Goal: Task Accomplishment & Management: Manage account settings

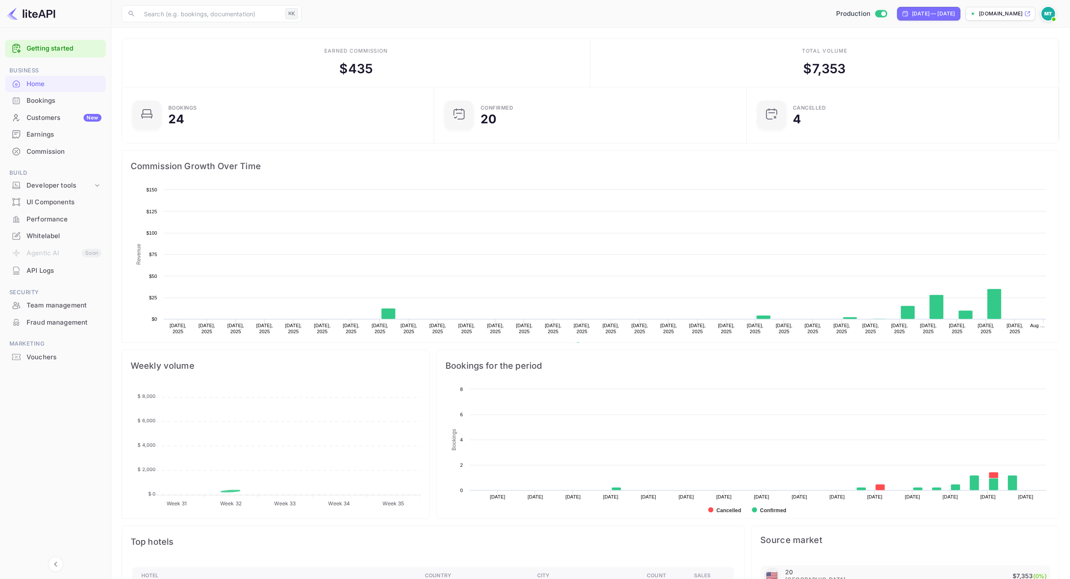
scroll to position [139, 307]
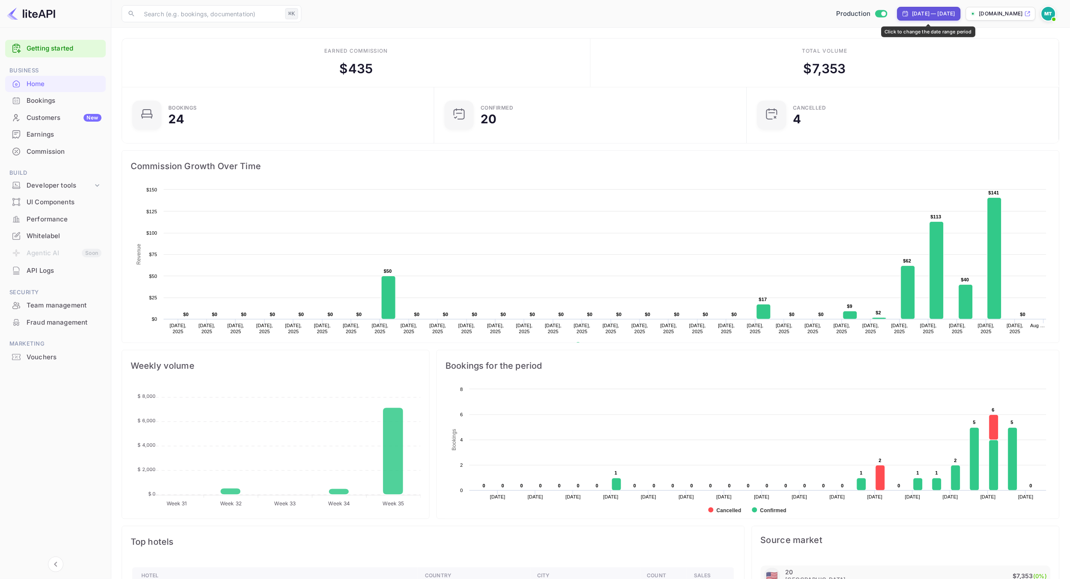
click at [938, 10] on div "Jul 31, 2025 — Aug 29, 2025" at bounding box center [934, 14] width 43 height 8
select select "6"
select select "2025"
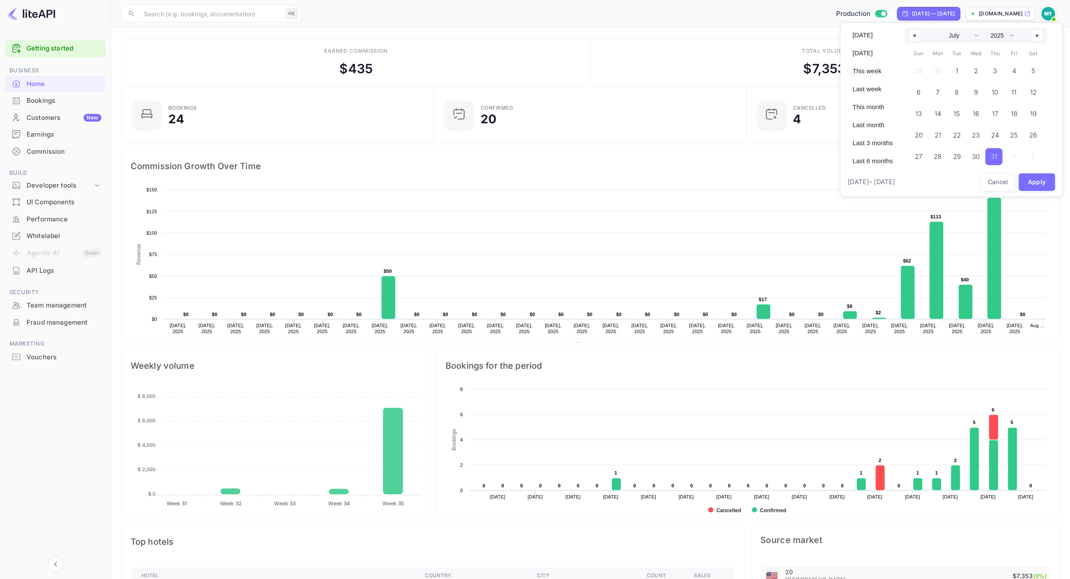
click at [1036, 36] on button "button" at bounding box center [1037, 35] width 10 height 10
select select "7"
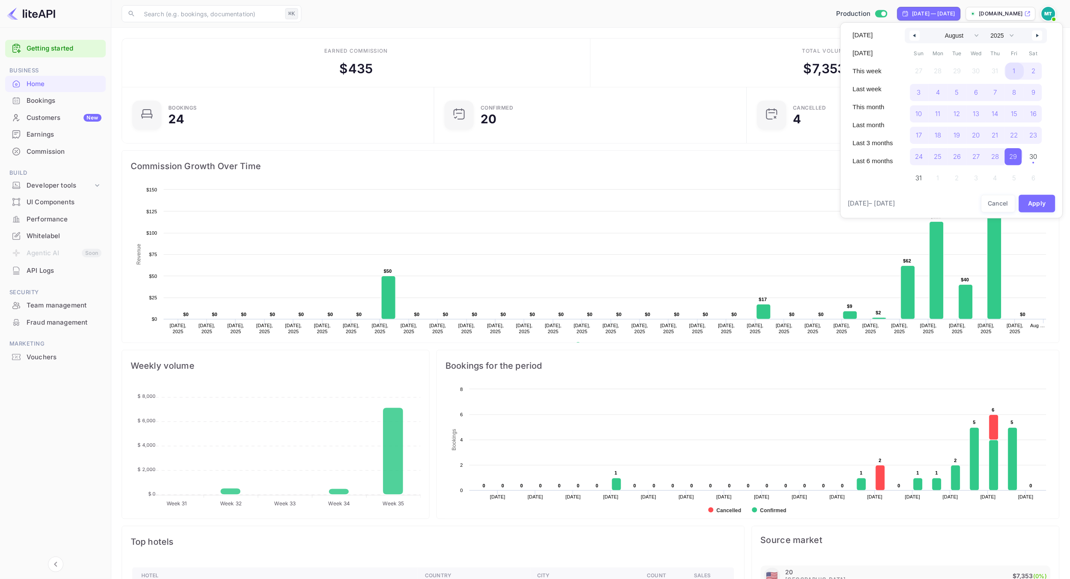
click at [1011, 74] on span "1" at bounding box center [1014, 71] width 19 height 17
click at [1031, 161] on span "30" at bounding box center [1034, 156] width 8 height 15
click at [1037, 203] on button "Apply" at bounding box center [1037, 204] width 37 height 18
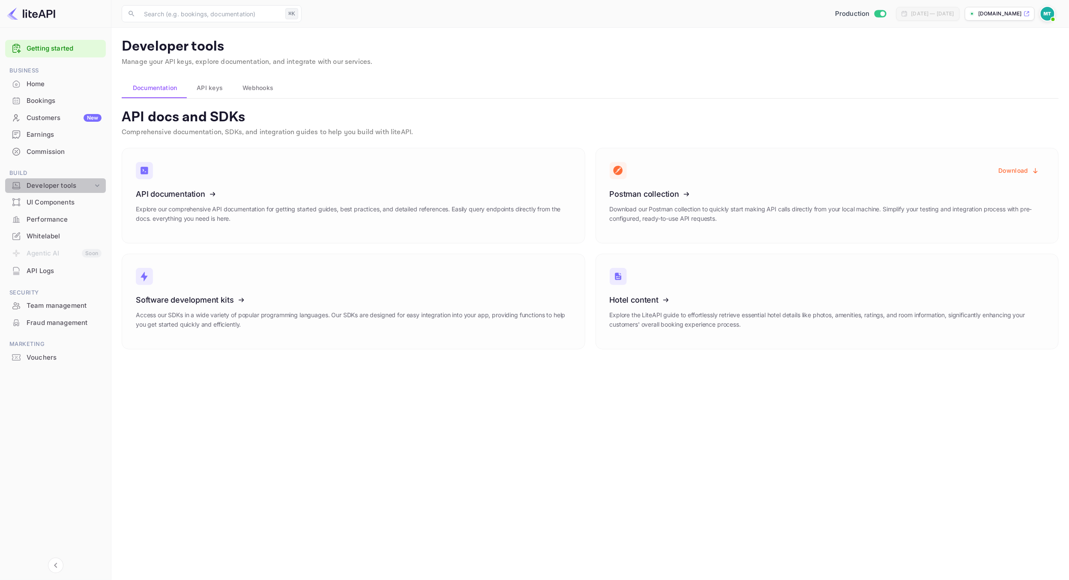
click at [53, 183] on div "Developer tools" at bounding box center [60, 186] width 66 height 10
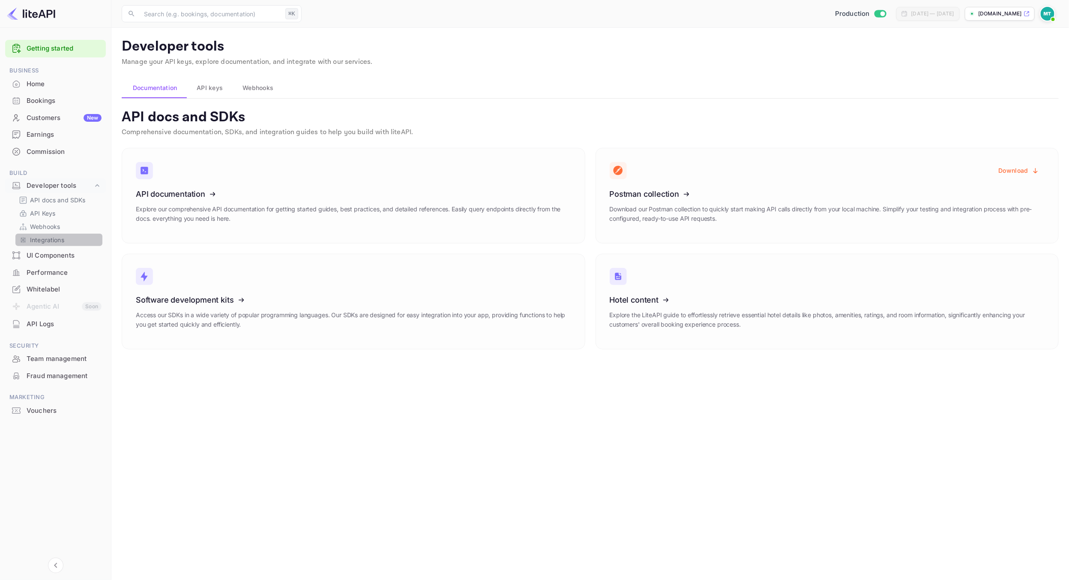
click at [46, 242] on p "Integrations" at bounding box center [47, 239] width 34 height 9
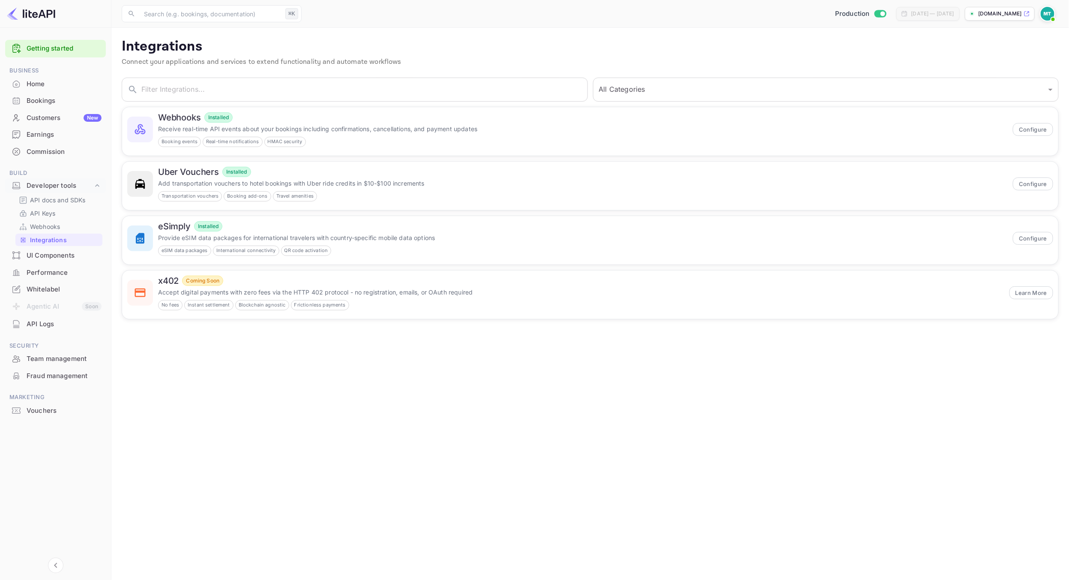
click at [552, 350] on main "Integrations Connect your applications and services to extend functionality and…" at bounding box center [590, 304] width 958 height 552
click at [611, 95] on select "All Categories Developer Tools Travel Services Payment Systems" at bounding box center [826, 90] width 466 height 24
select select "Payment Systems"
click at [593, 78] on select "All Categories Developer Tools Travel Services Payment Systems" at bounding box center [826, 90] width 466 height 24
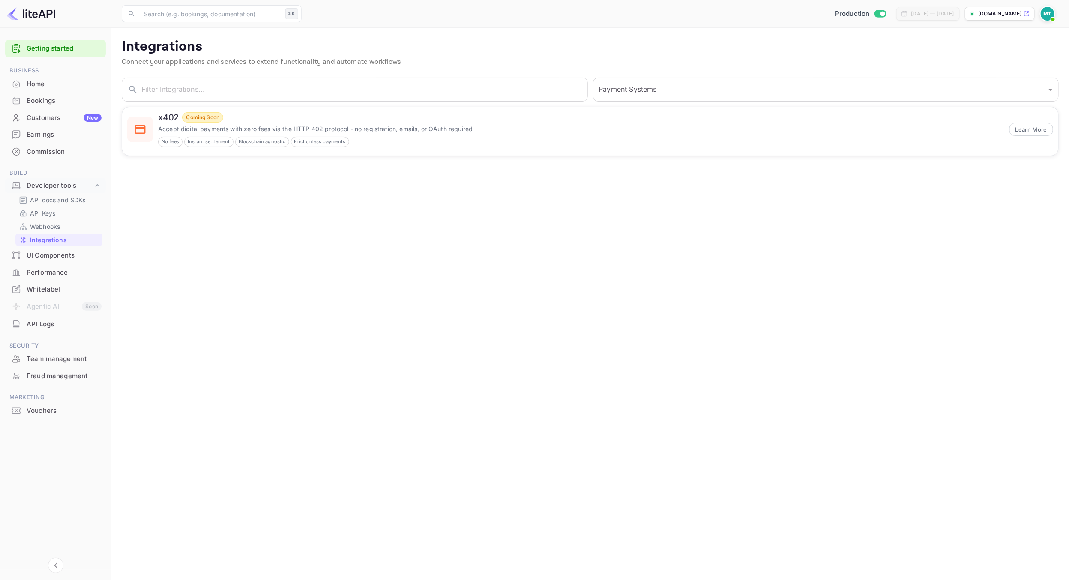
click at [299, 290] on main "Integrations Connect your applications and services to extend functionality and…" at bounding box center [590, 304] width 958 height 552
click at [39, 272] on div "Performance" at bounding box center [64, 273] width 75 height 10
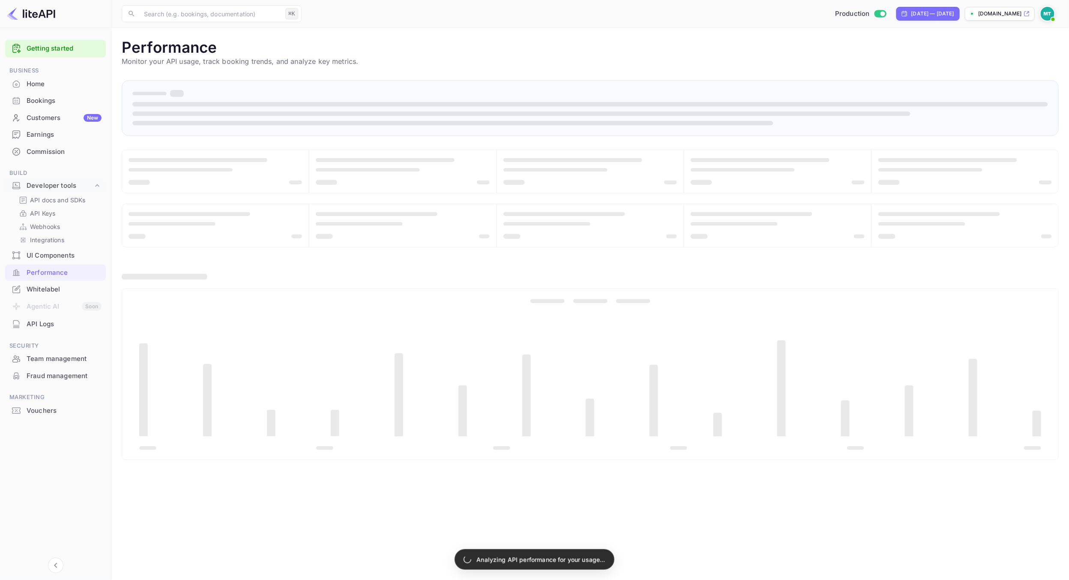
click at [47, 296] on div "Whitelabel" at bounding box center [55, 289] width 101 height 17
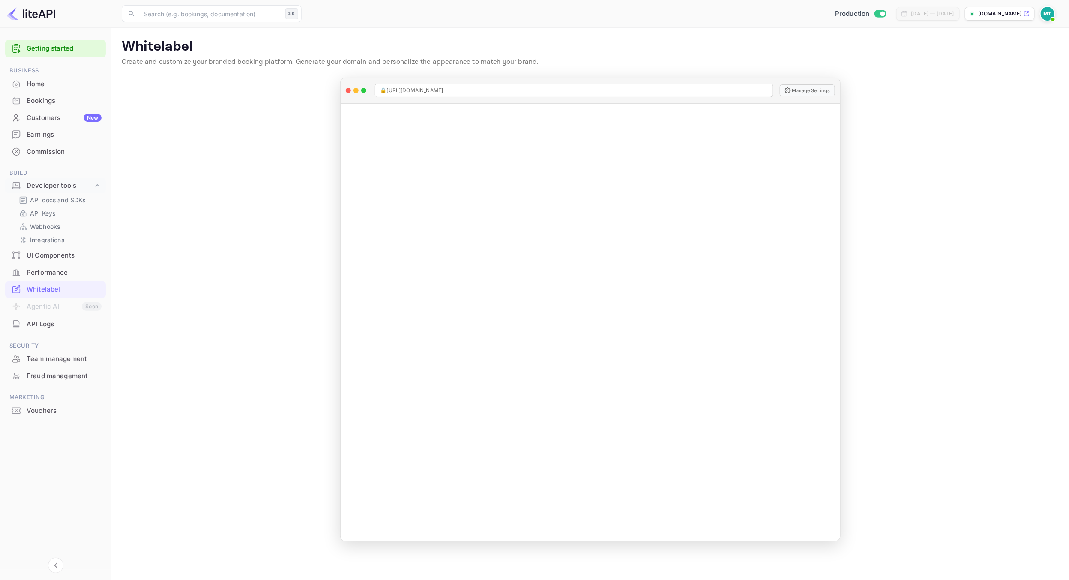
click at [51, 89] on div "Home" at bounding box center [55, 84] width 101 height 17
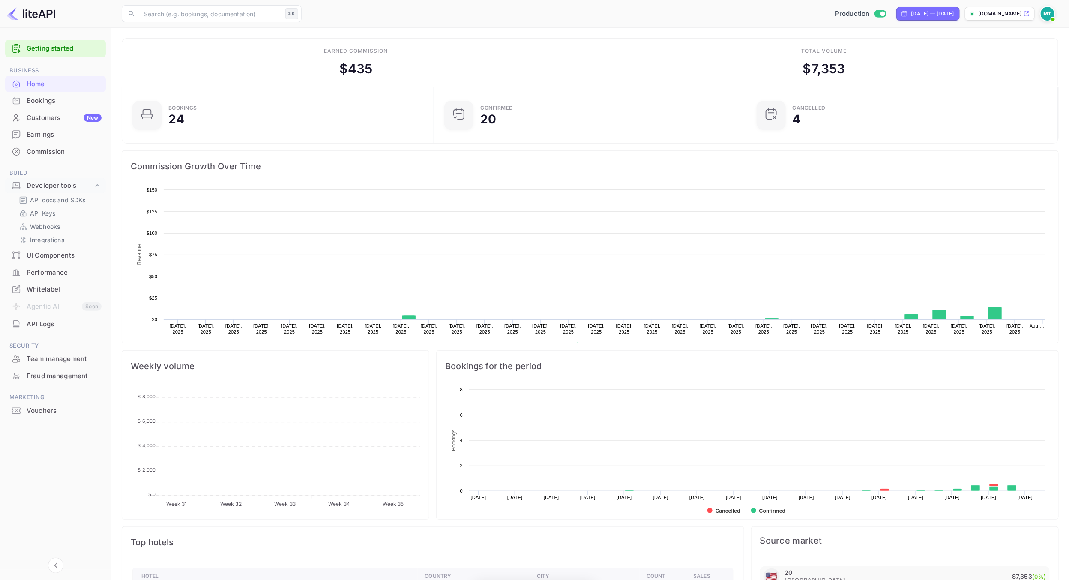
scroll to position [139, 306]
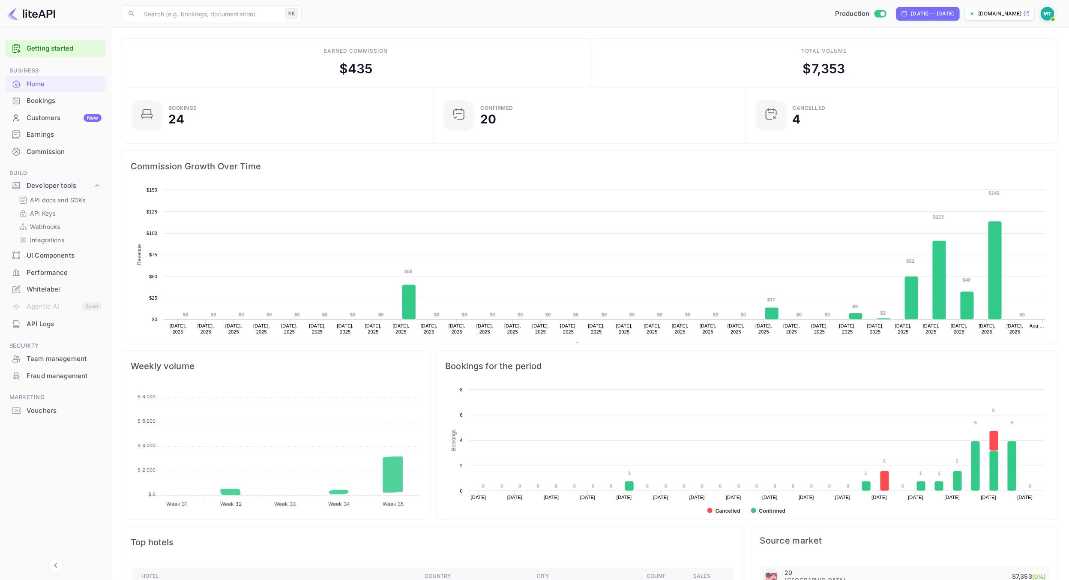
click at [34, 15] on img at bounding box center [31, 14] width 48 height 14
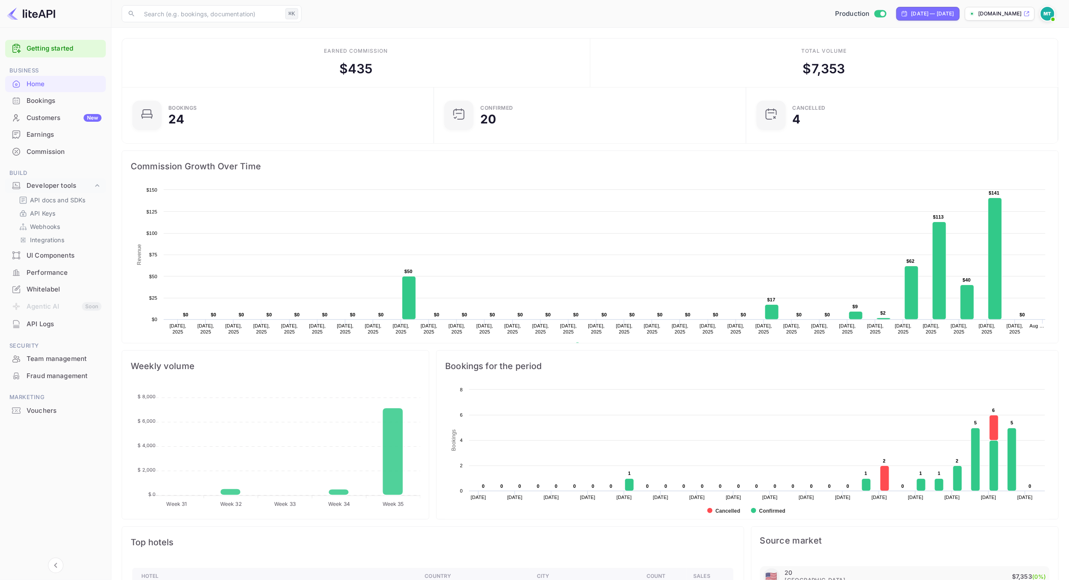
click at [35, 13] on img at bounding box center [31, 14] width 48 height 14
click at [1045, 9] on img at bounding box center [1048, 14] width 14 height 14
click at [997, 67] on div "Settings" at bounding box center [1006, 67] width 99 height 21
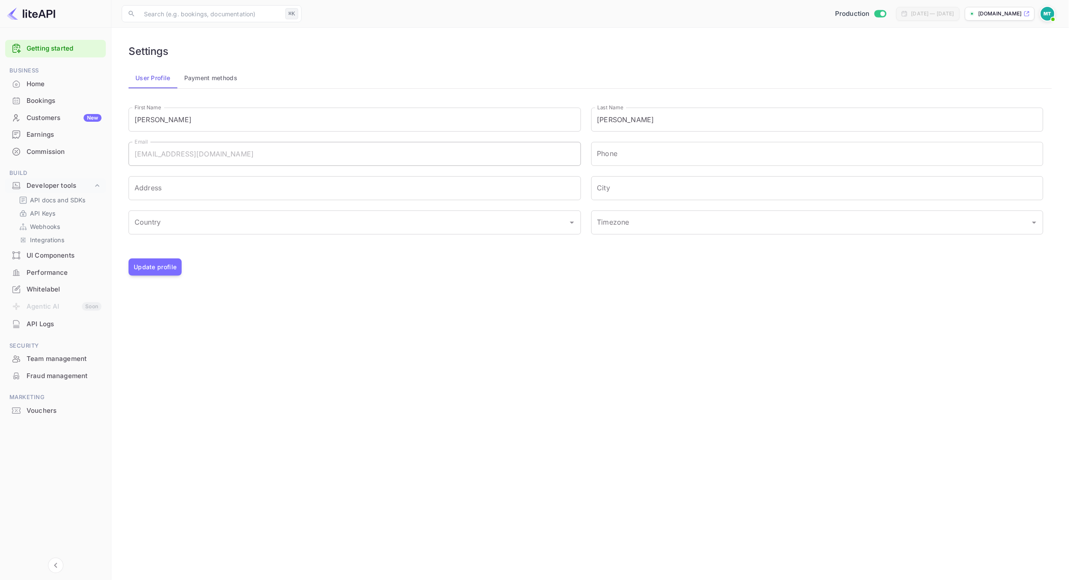
click at [214, 78] on button "Payment methods" at bounding box center [210, 78] width 67 height 21
click at [554, 220] on div "•••• 1274 Expiry date 3/2029 Default Add payment method" at bounding box center [590, 200] width 913 height 193
click at [163, 153] on button "Add payment method" at bounding box center [171, 158] width 74 height 17
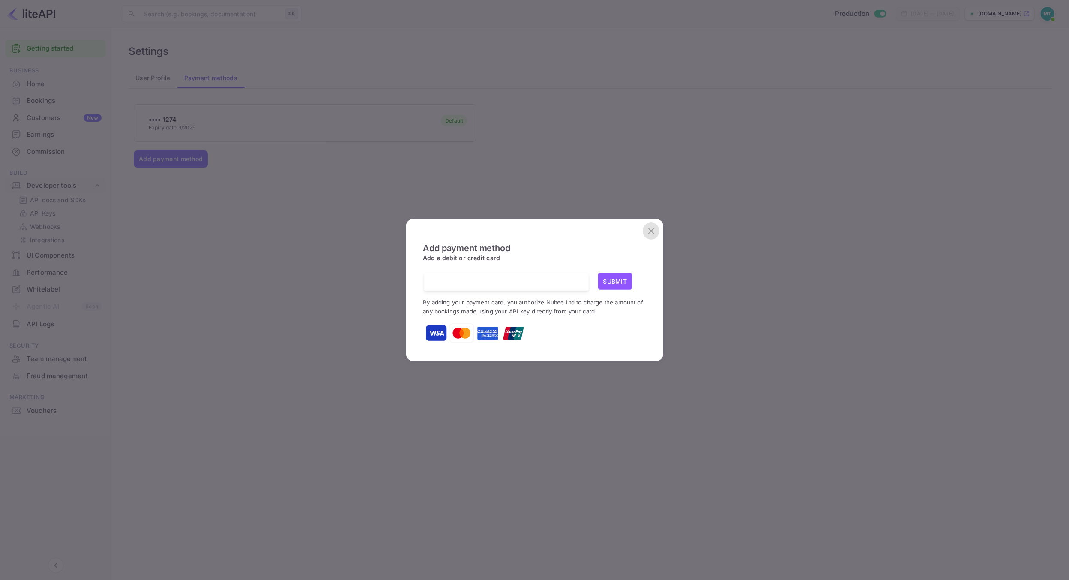
click at [654, 233] on icon "close" at bounding box center [651, 231] width 10 height 10
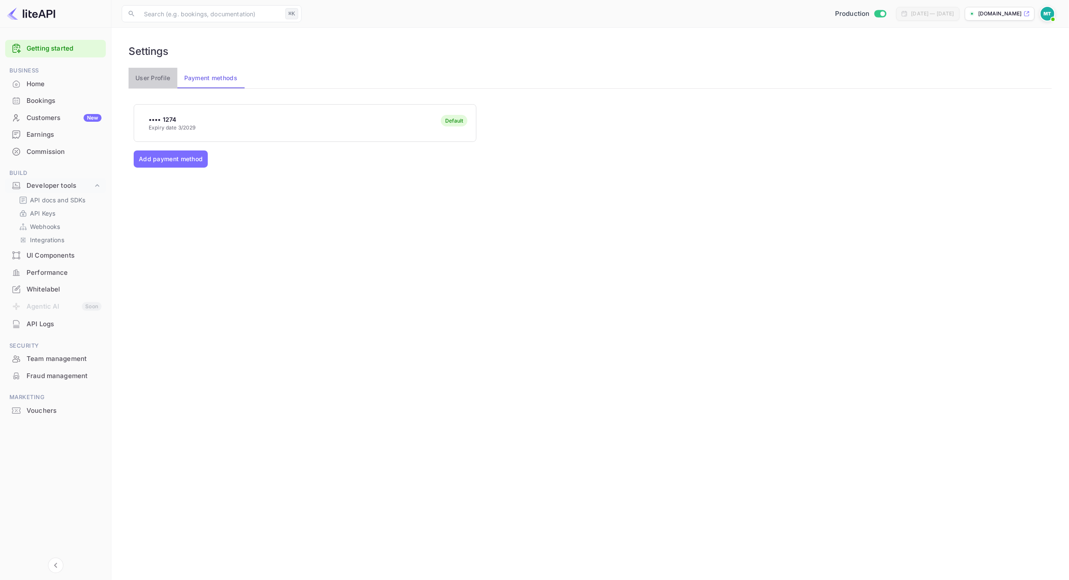
click at [159, 85] on button "User Profile" at bounding box center [153, 78] width 49 height 21
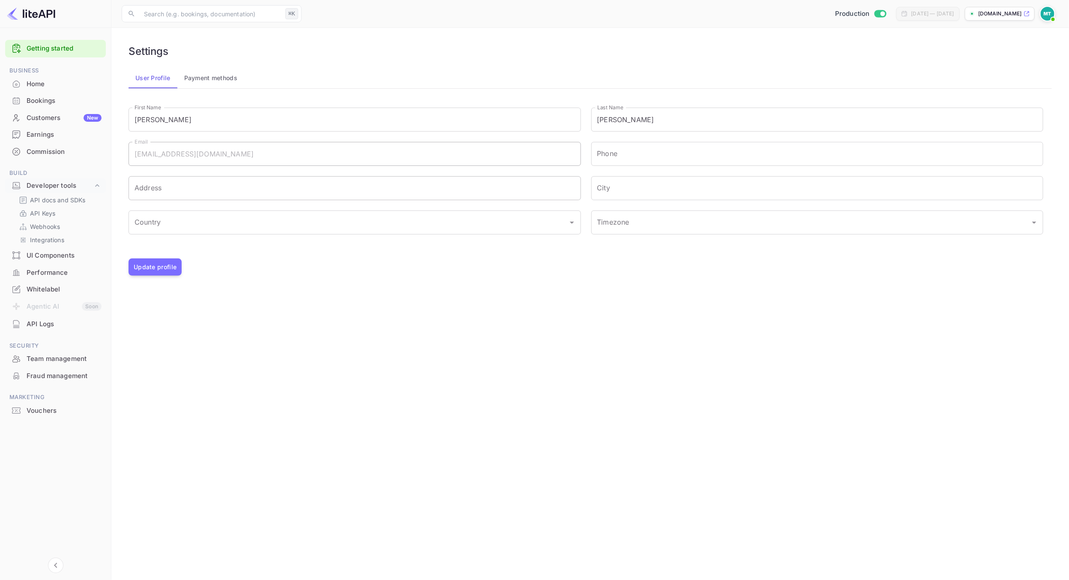
click at [177, 185] on input "Address" at bounding box center [355, 188] width 452 height 24
type input "3639 Midway Dr, B #207"
type input "[GEOGRAPHIC_DATA]"
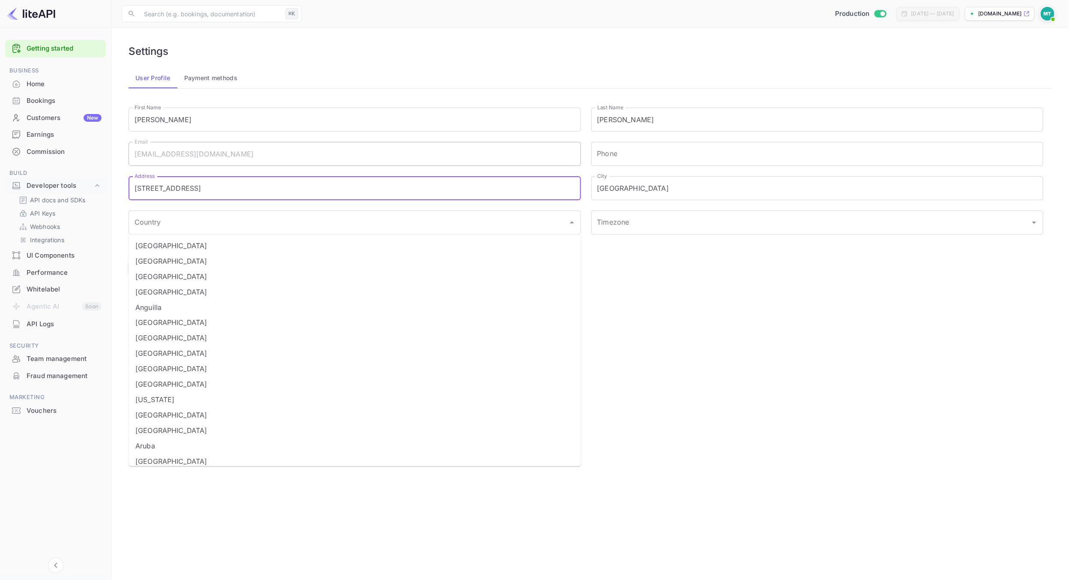
click at [587, 265] on div "Update profile" at bounding box center [590, 266] width 923 height 17
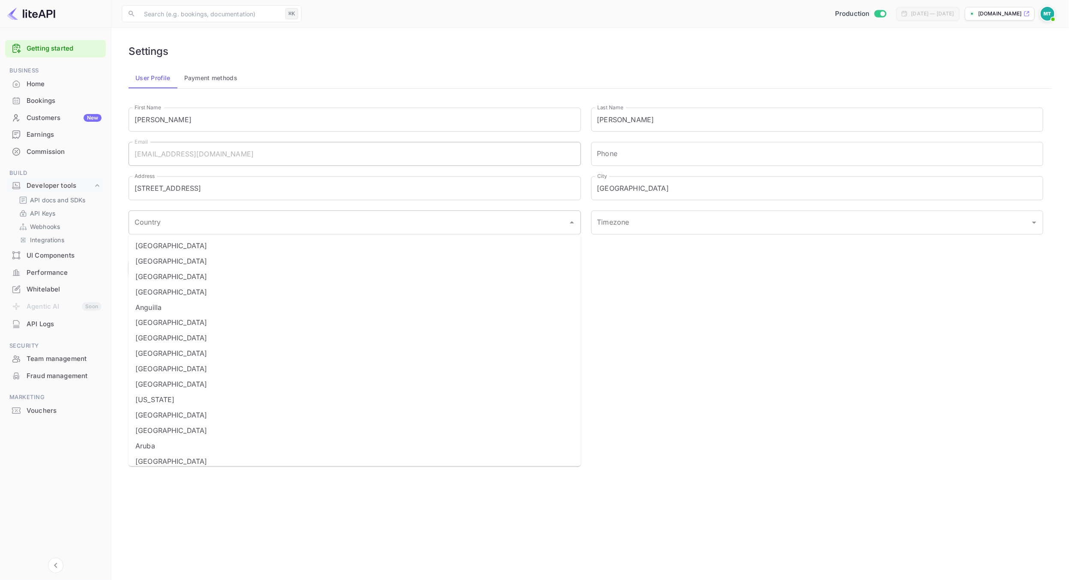
drag, startPoint x: 191, startPoint y: 260, endPoint x: 183, endPoint y: 217, distance: 43.7
click at [183, 215] on body "Getting started Business Home Bookings Customers New Earnings Commission Build …" at bounding box center [534, 290] width 1069 height 580
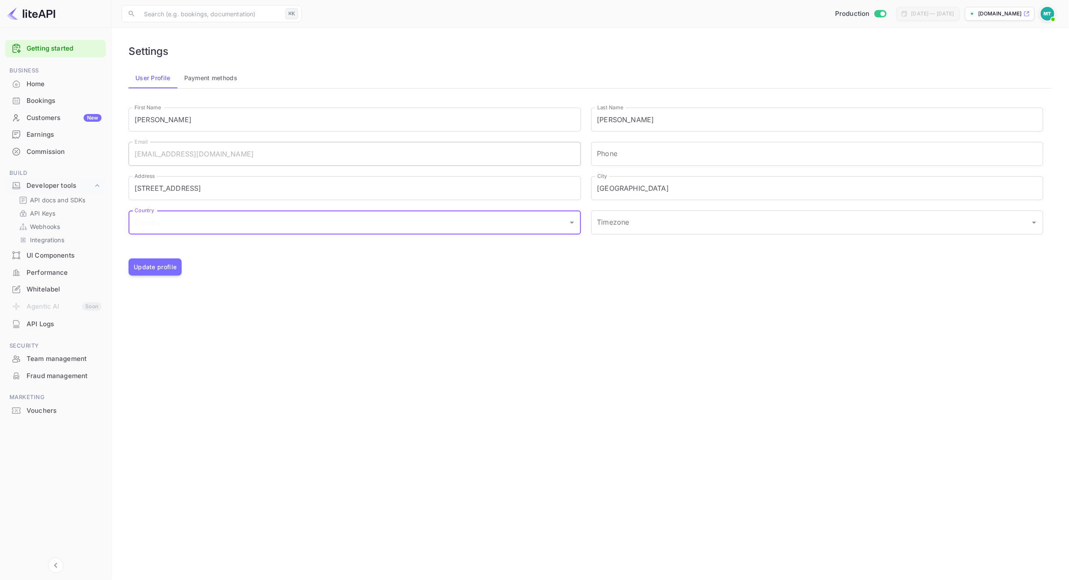
click at [182, 219] on input "Country" at bounding box center [348, 222] width 432 height 16
click at [184, 278] on li "[GEOGRAPHIC_DATA]" at bounding box center [355, 276] width 452 height 15
type input "[GEOGRAPHIC_DATA]"
click at [135, 267] on button "Update profile" at bounding box center [155, 266] width 53 height 17
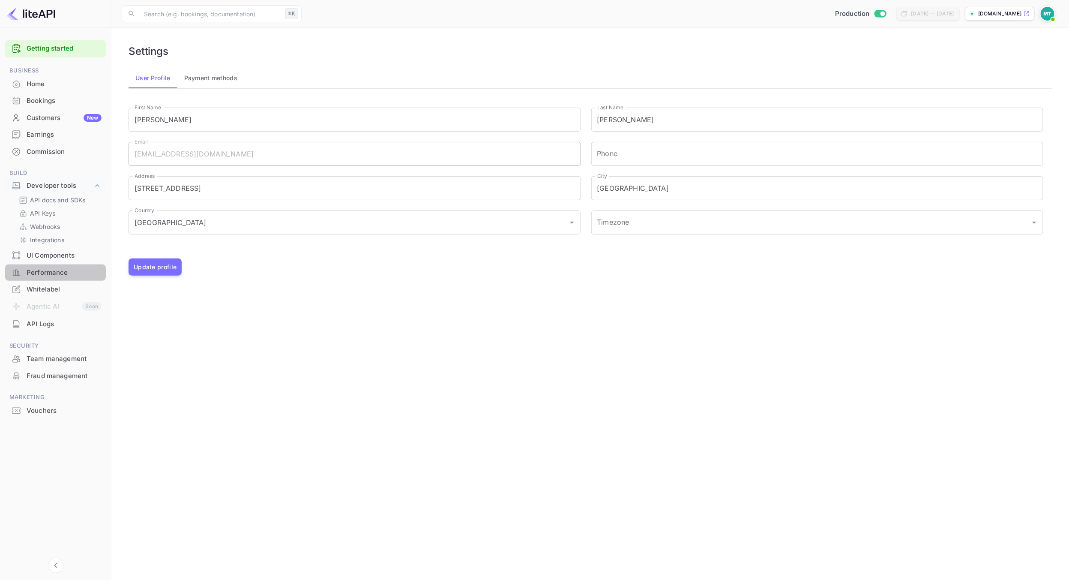
click at [37, 275] on div "Performance" at bounding box center [64, 273] width 75 height 10
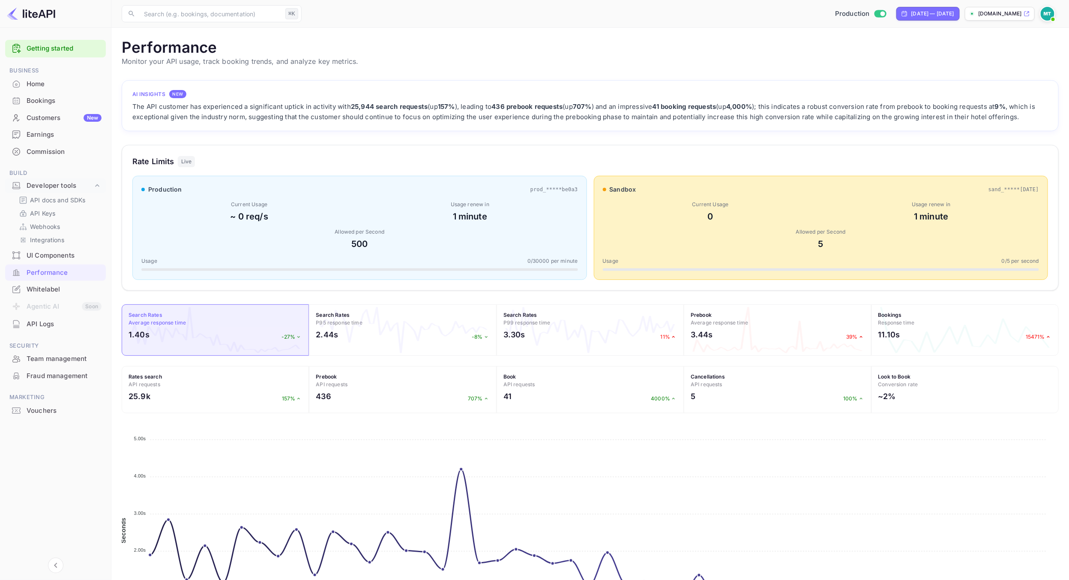
click at [40, 351] on div "Team management" at bounding box center [55, 358] width 101 height 17
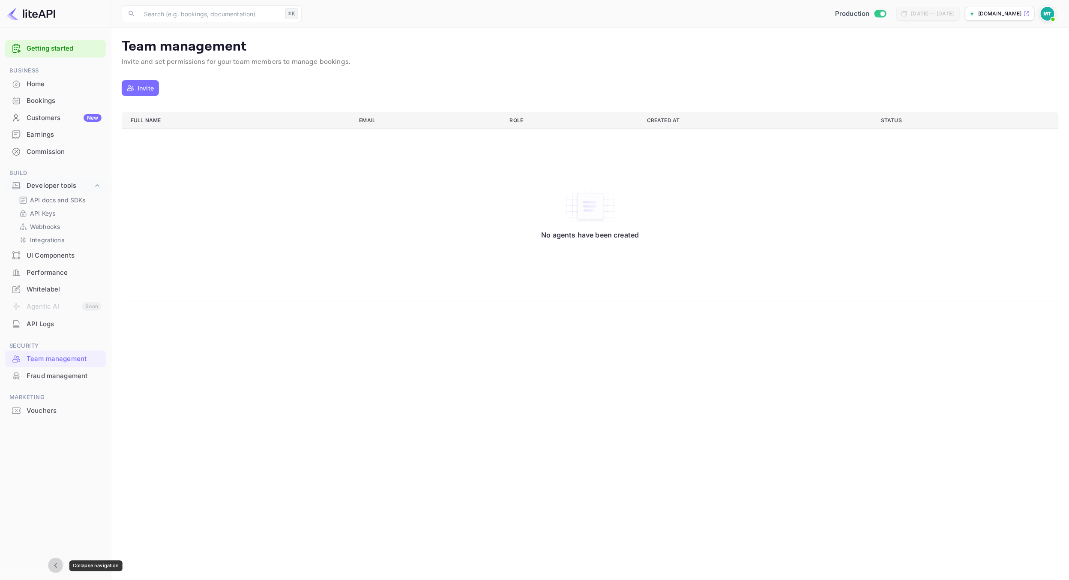
click at [59, 568] on icon "Collapse navigation" at bounding box center [56, 565] width 10 height 10
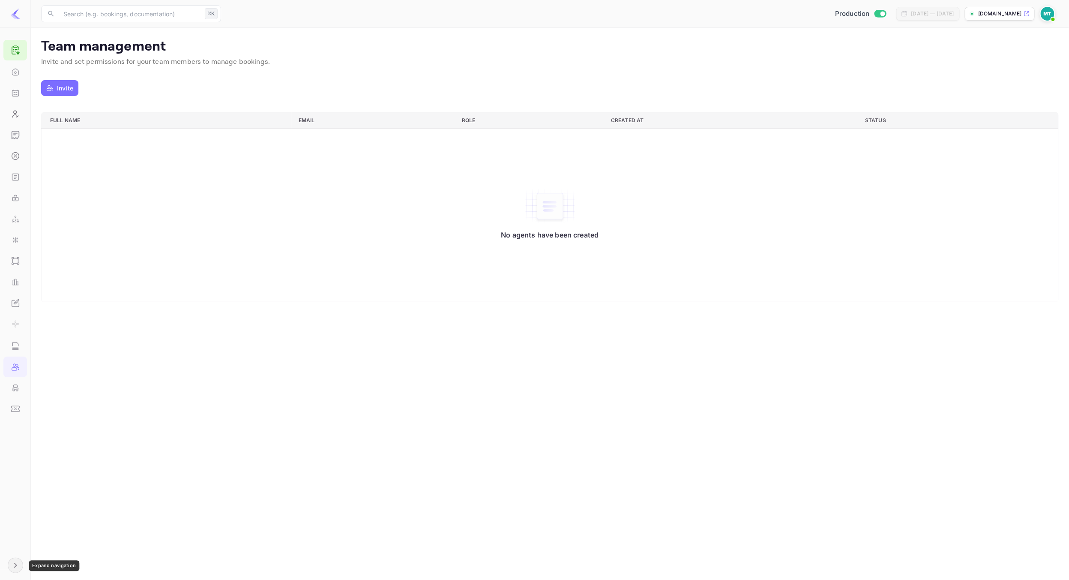
click at [15, 566] on icon "Expand navigation" at bounding box center [15, 565] width 3 height 5
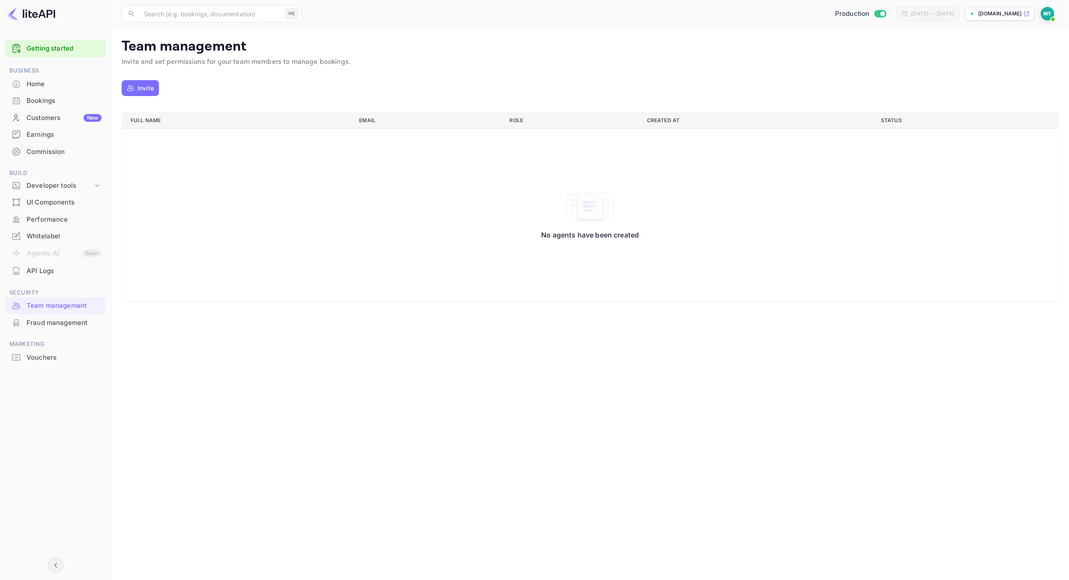
click at [29, 7] on img at bounding box center [31, 14] width 48 height 14
click at [33, 16] on img at bounding box center [31, 14] width 48 height 14
click at [46, 82] on div "Home" at bounding box center [64, 84] width 75 height 10
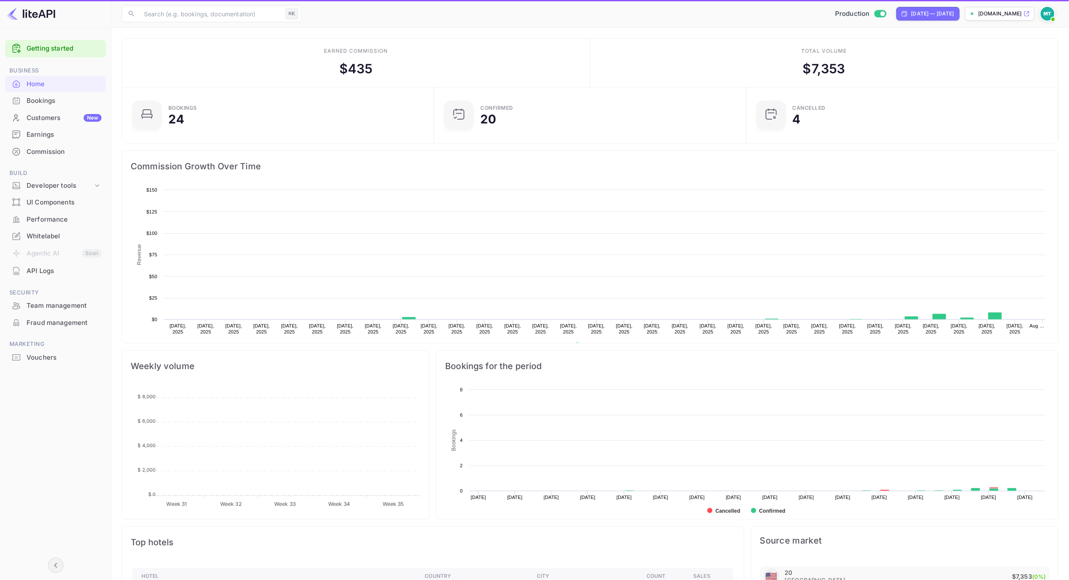
scroll to position [139, 306]
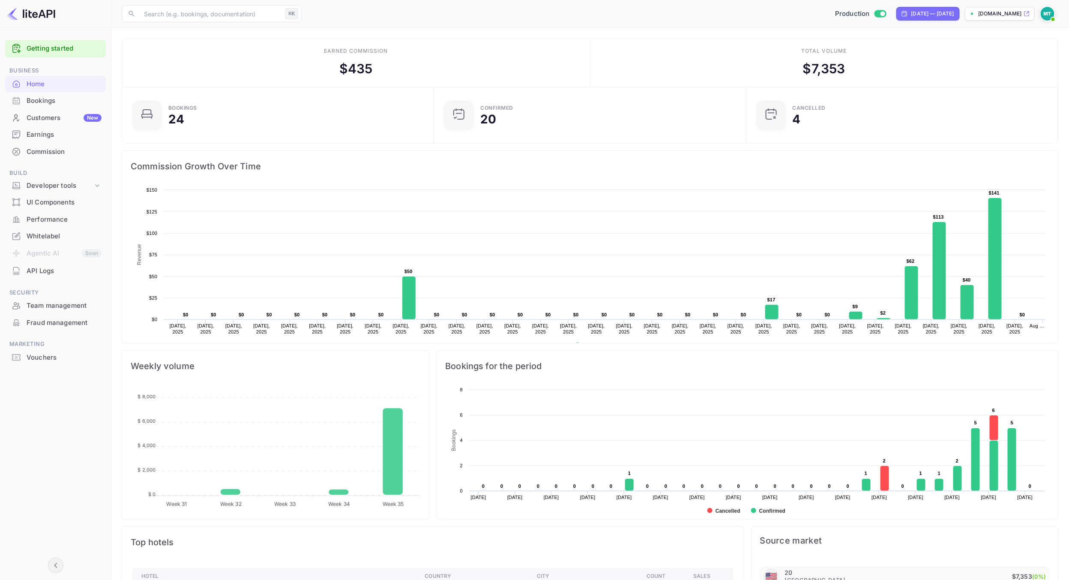
click at [53, 103] on div "Bookings" at bounding box center [64, 101] width 75 height 10
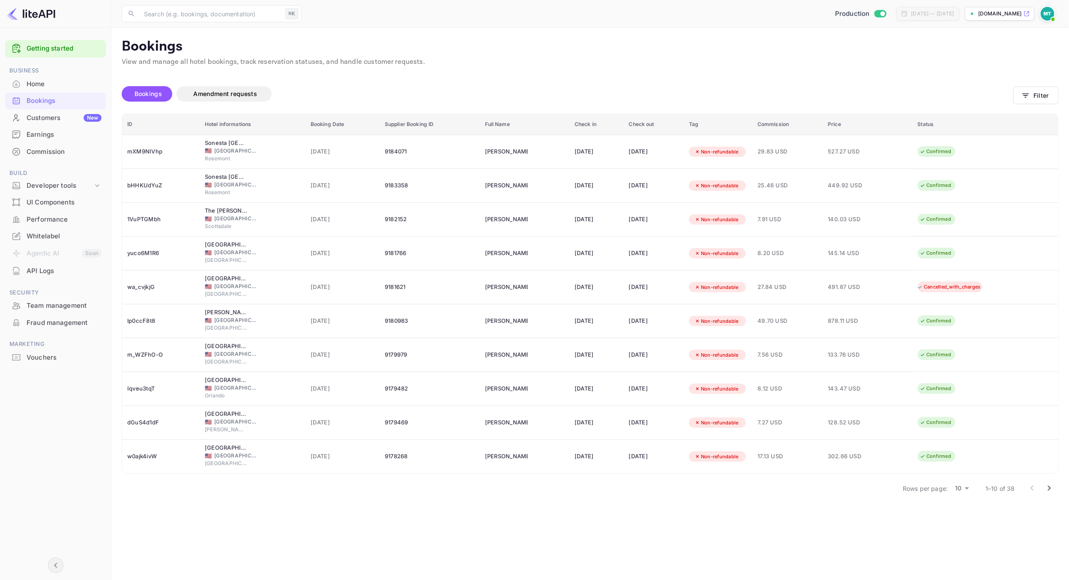
click at [47, 133] on div "Earnings" at bounding box center [64, 135] width 75 height 10
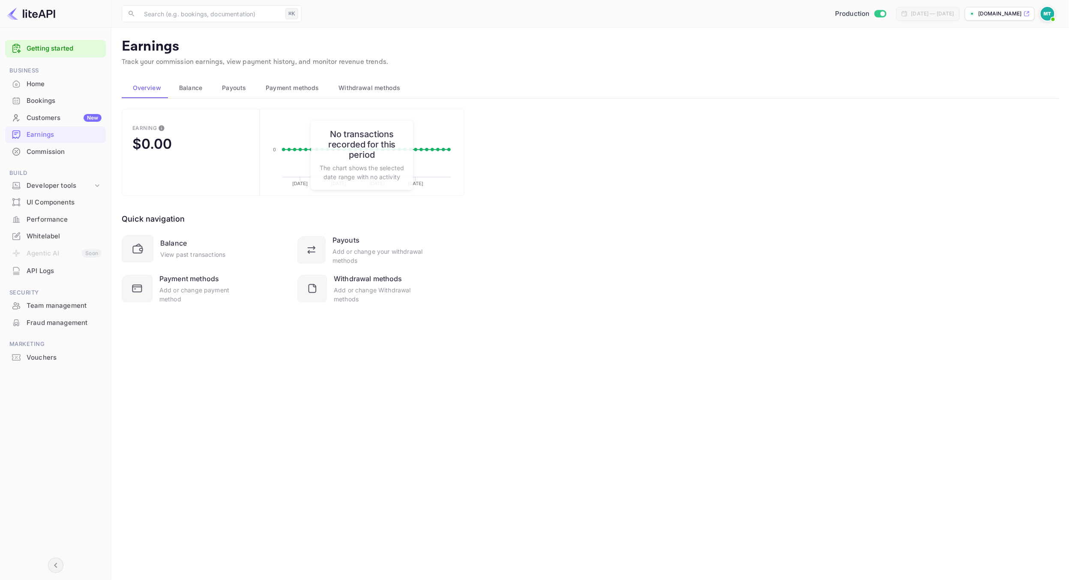
click at [250, 388] on main "Earnings Track your commission earnings, view payment history, and monitor reve…" at bounding box center [590, 304] width 958 height 552
click at [236, 83] on span "Payouts" at bounding box center [234, 88] width 24 height 10
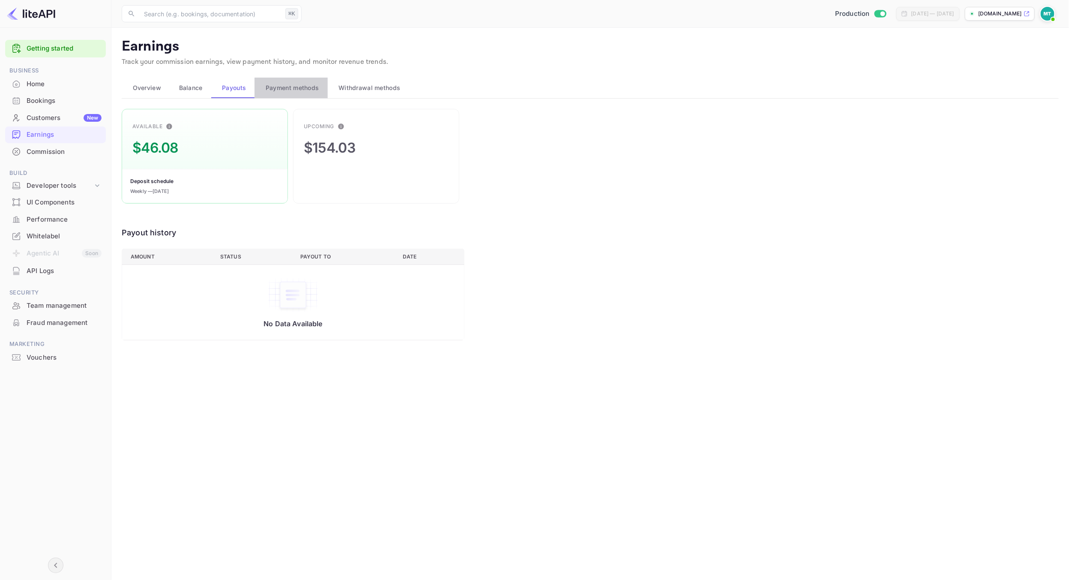
click at [294, 88] on span "Payment methods" at bounding box center [293, 88] width 54 height 10
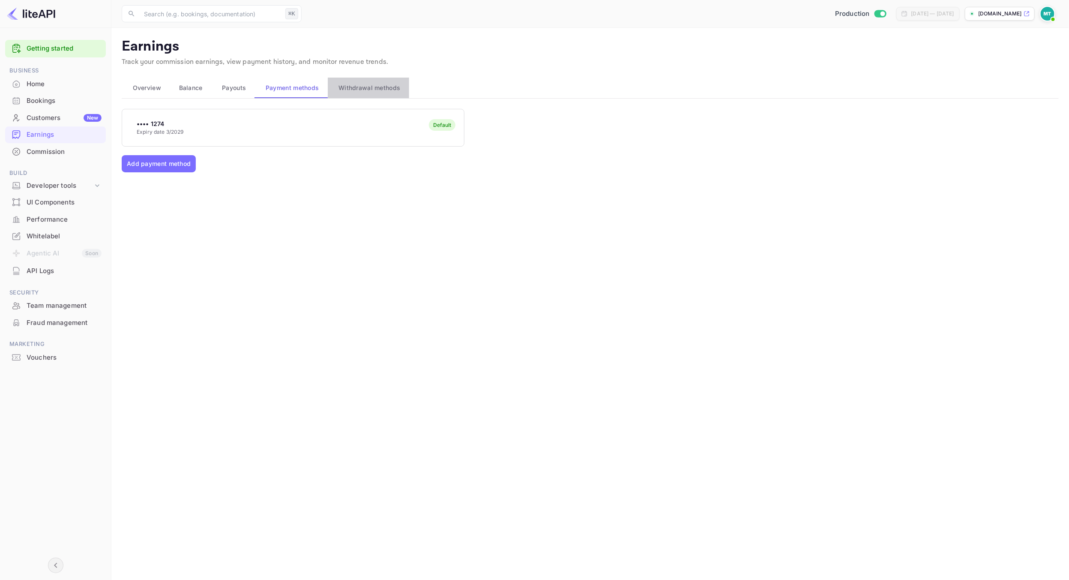
click at [373, 86] on span "Withdrawal methods" at bounding box center [369, 88] width 62 height 10
click at [350, 125] on div "Connect" at bounding box center [352, 123] width 21 height 8
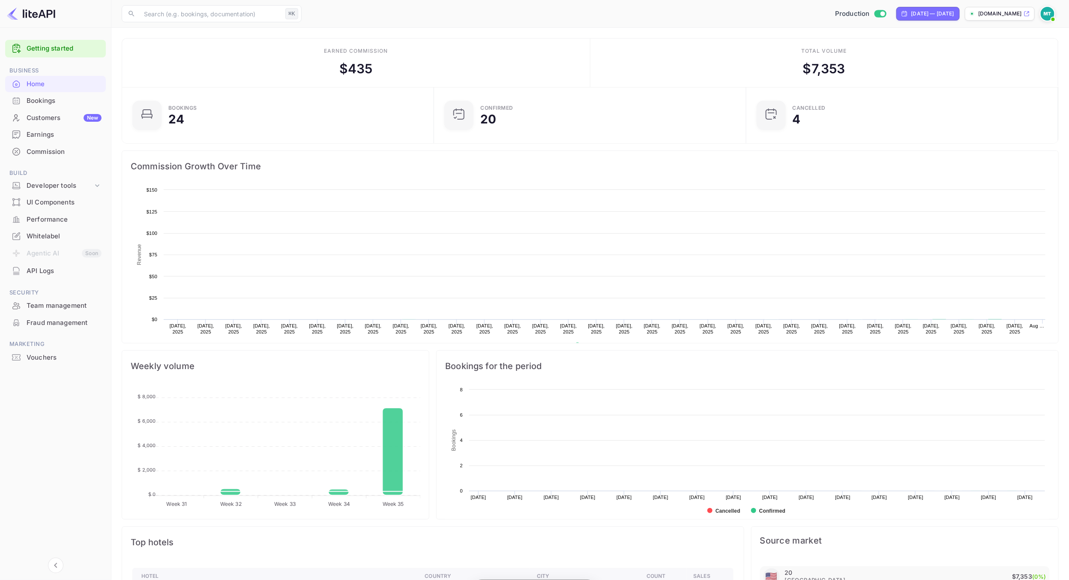
scroll to position [139, 306]
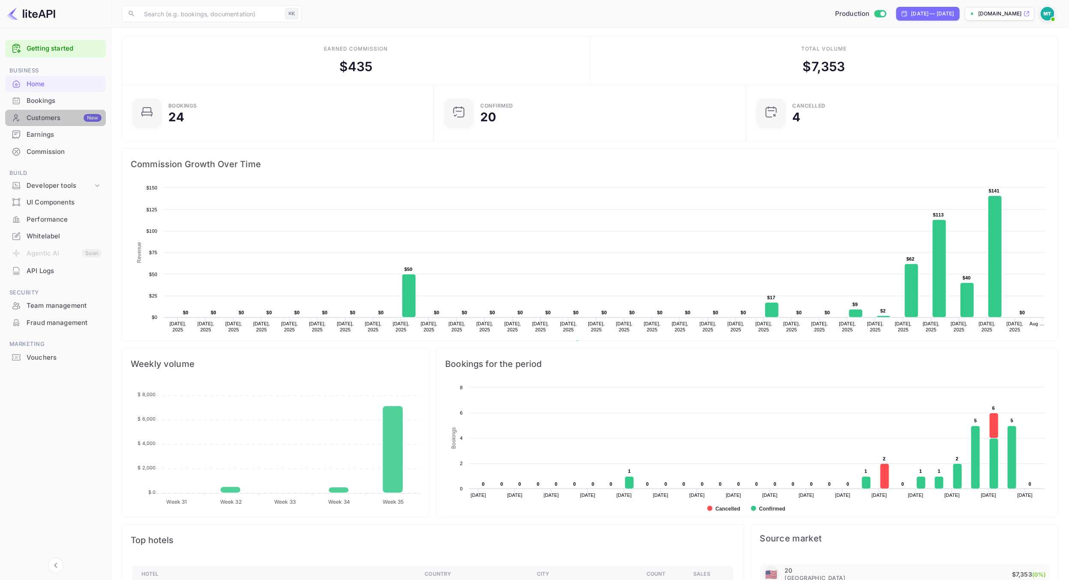
click at [47, 120] on div "Customers New" at bounding box center [64, 118] width 75 height 10
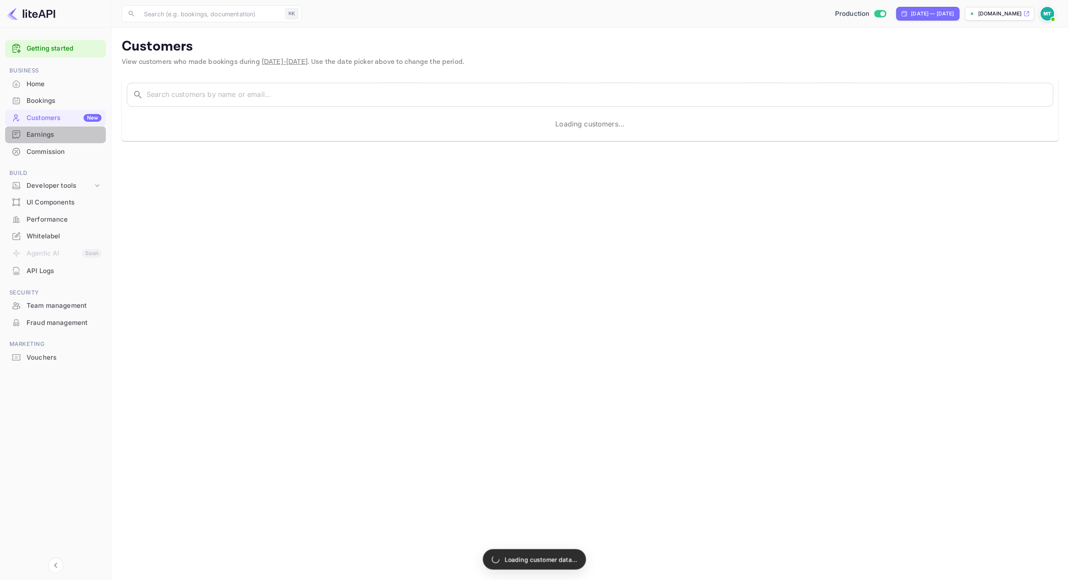
click at [42, 139] on div "Earnings" at bounding box center [55, 134] width 101 height 17
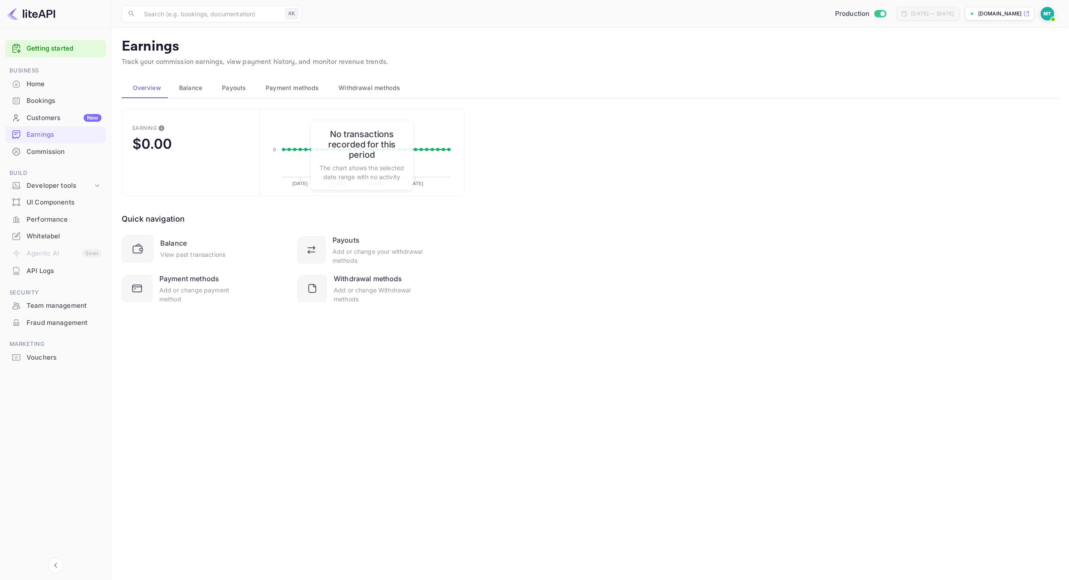
click at [339, 419] on main "Earnings Track your commission earnings, view payment history, and monitor reve…" at bounding box center [590, 304] width 958 height 552
click at [142, 250] on icon at bounding box center [137, 249] width 9 height 7
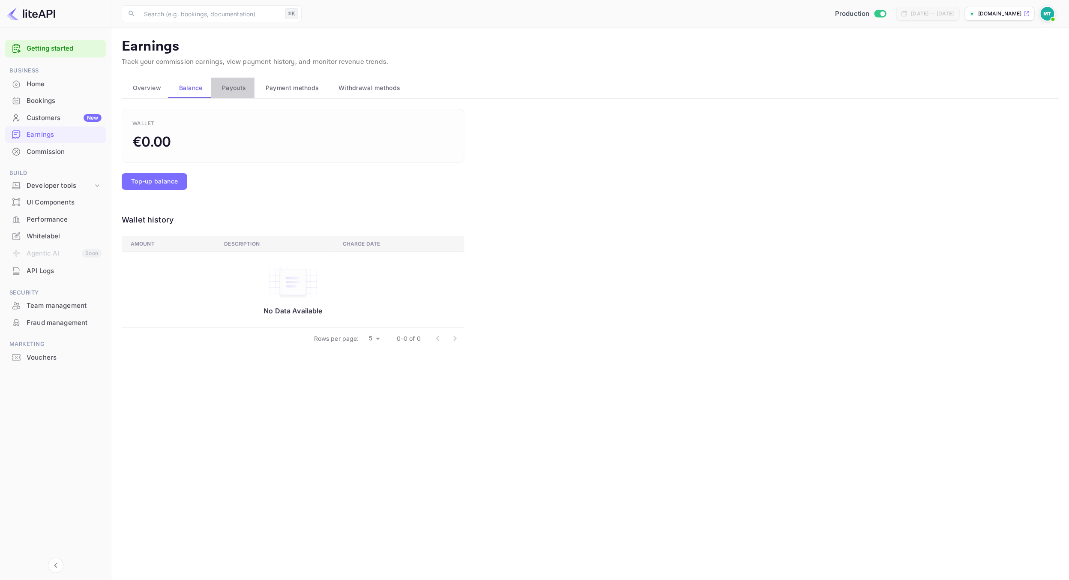
click at [224, 84] on span "Payouts" at bounding box center [234, 88] width 24 height 10
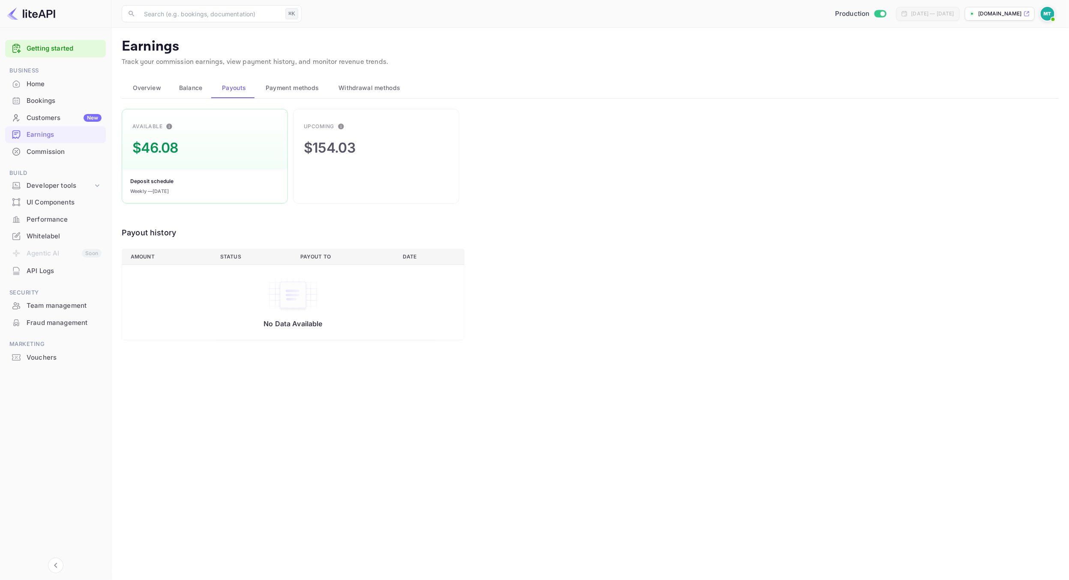
click at [209, 145] on div "Available $46.08 Deposit schedule Weekly — September 1, 2025" at bounding box center [205, 156] width 166 height 95
click at [299, 89] on span "Payment methods" at bounding box center [293, 88] width 54 height 10
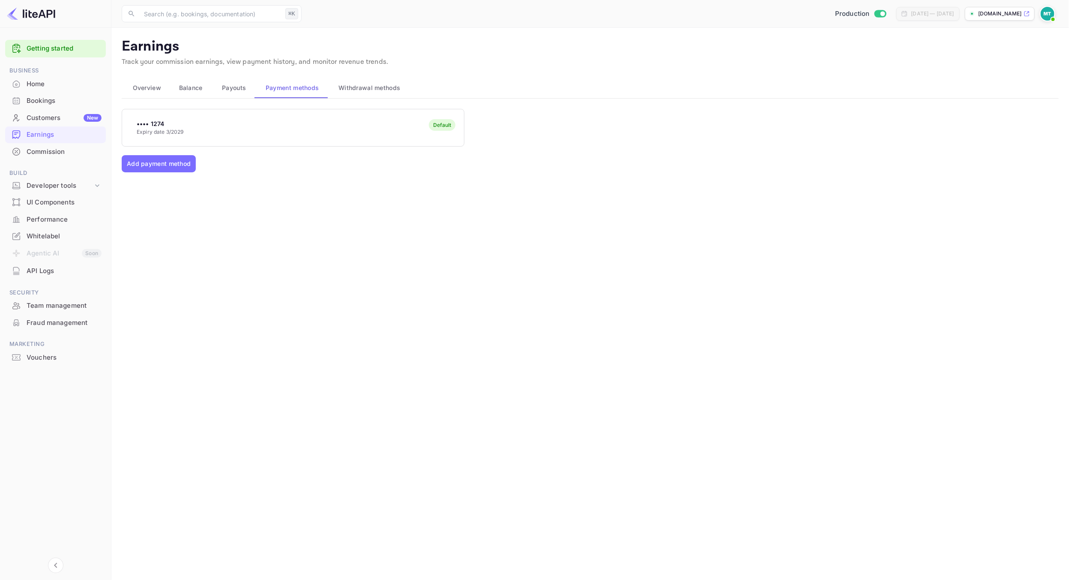
click at [371, 84] on span "Withdrawal methods" at bounding box center [369, 88] width 62 height 10
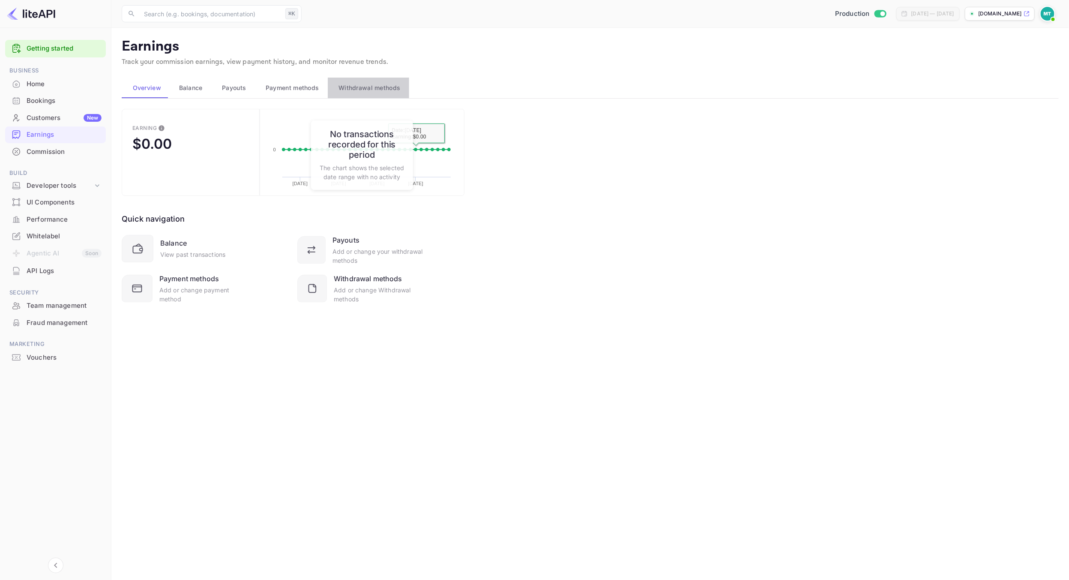
click at [370, 86] on span "Withdrawal methods" at bounding box center [369, 88] width 62 height 10
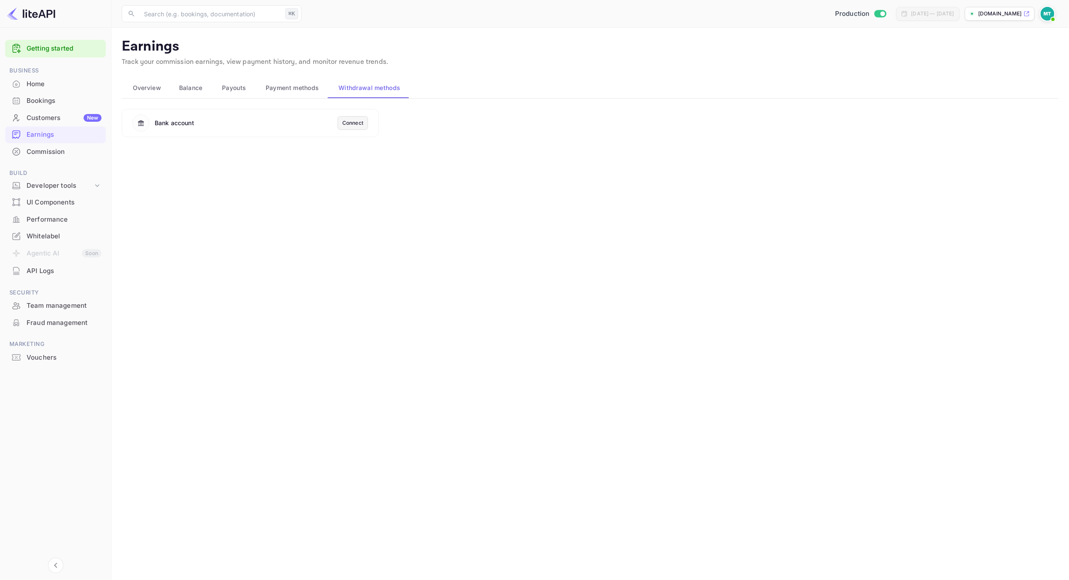
click at [356, 125] on div "Connect" at bounding box center [352, 123] width 21 height 8
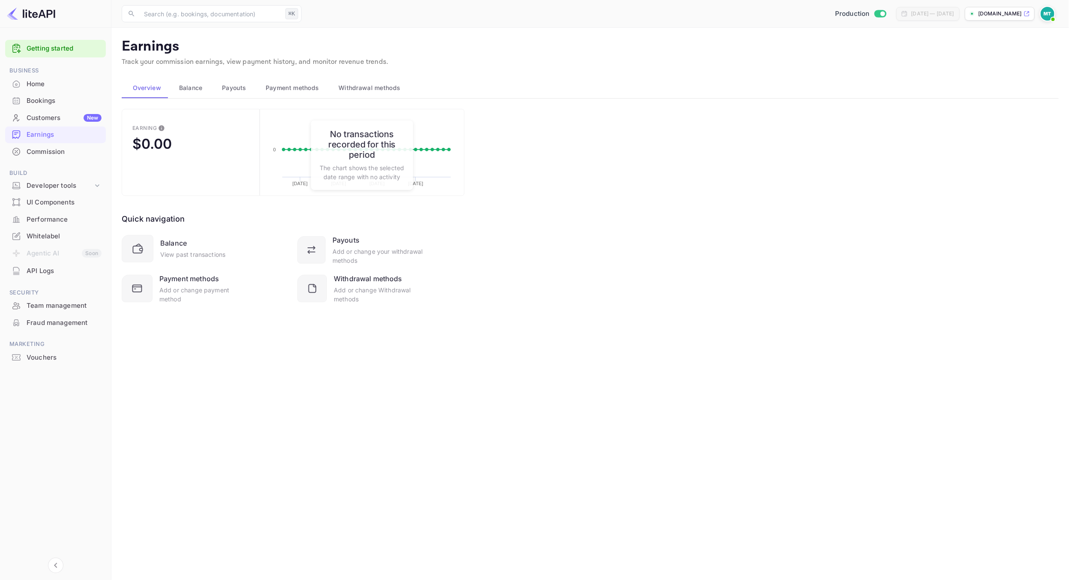
click at [176, 394] on main "Earnings Track your commission earnings, view payment history, and monitor reve…" at bounding box center [590, 304] width 958 height 552
click at [316, 291] on icon at bounding box center [311, 288] width 7 height 8
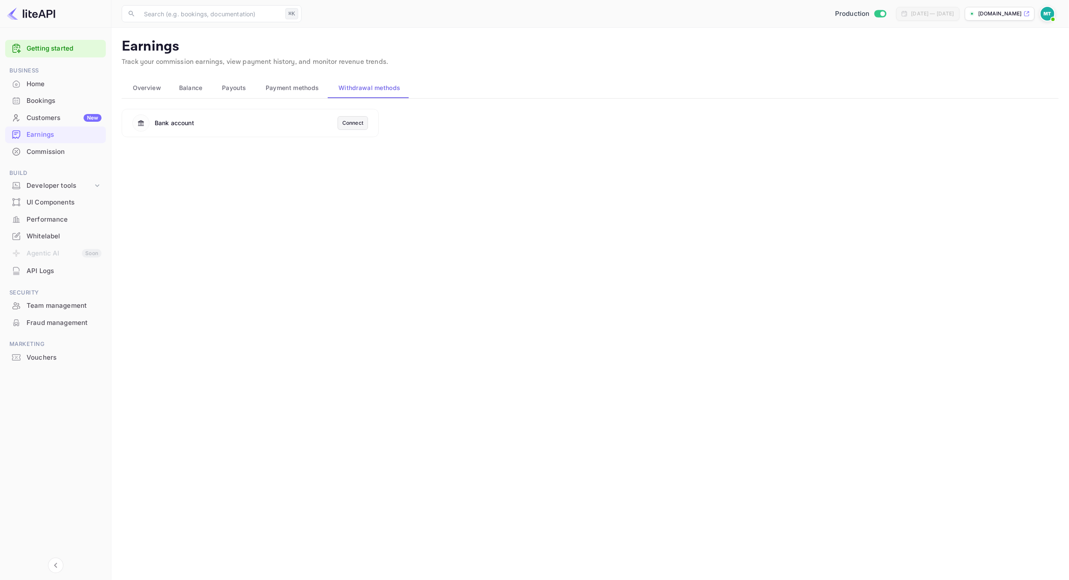
click at [157, 86] on span "Overview" at bounding box center [147, 88] width 28 height 10
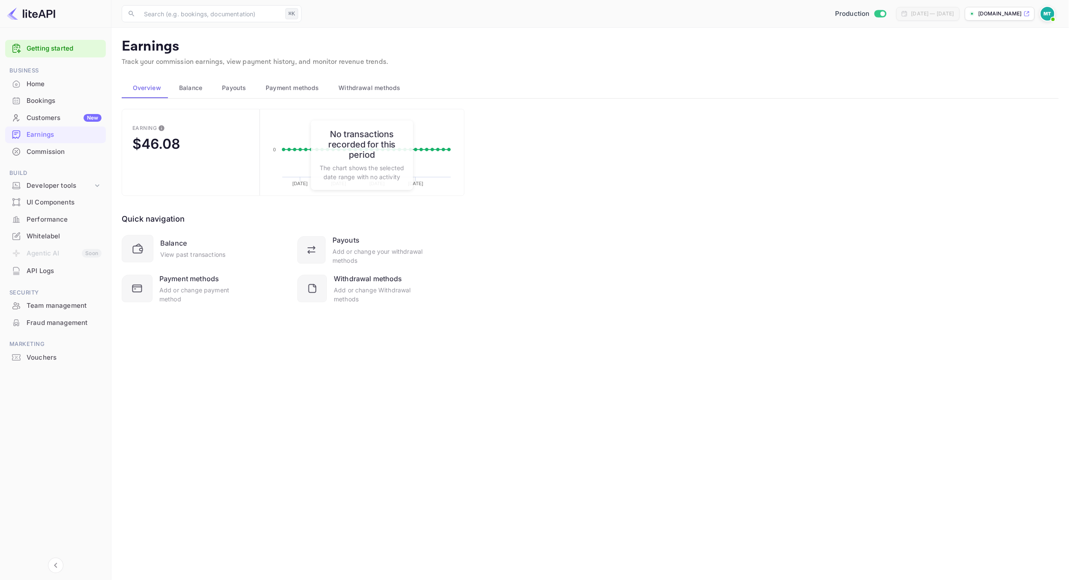
drag, startPoint x: 592, startPoint y: 158, endPoint x: 570, endPoint y: 156, distance: 21.9
click at [585, 157] on div "Earning $46.08 Created with Highcharts 10.3.3 08/03/2025 08/10/2025 08/17/2025 …" at bounding box center [590, 217] width 937 height 216
click at [192, 81] on button "Balance" at bounding box center [189, 88] width 43 height 21
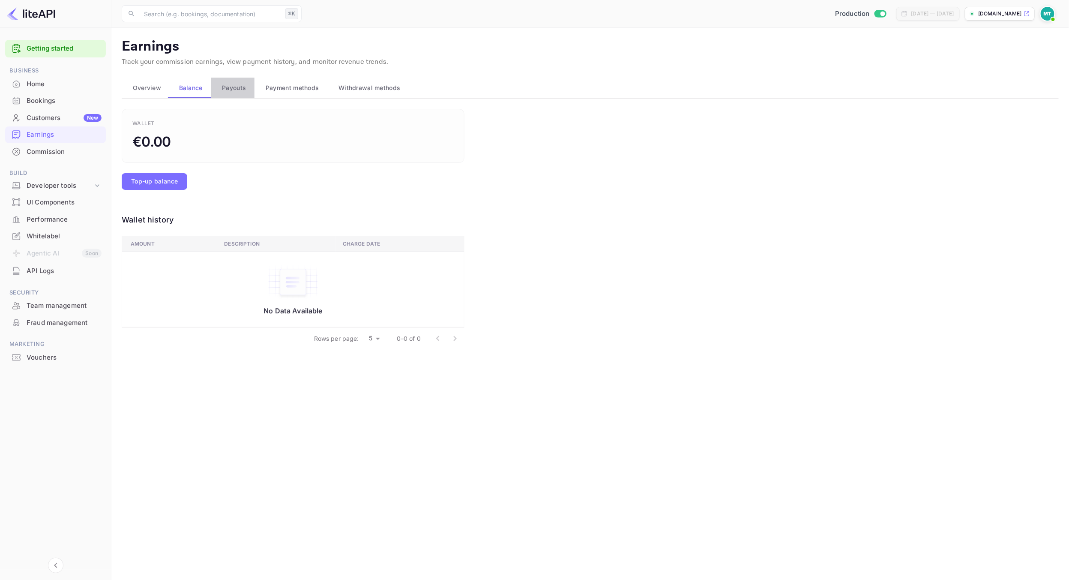
click at [243, 81] on button "Payouts" at bounding box center [233, 88] width 44 height 21
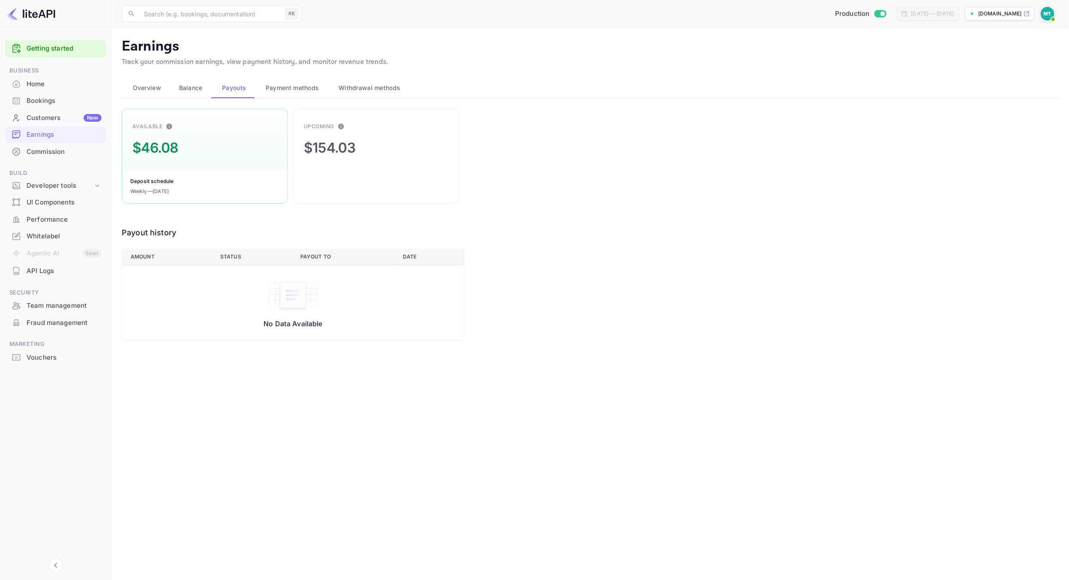
click at [177, 143] on div "$46.08" at bounding box center [155, 148] width 46 height 21
click at [339, 126] on icon "This is the amount of commission earned for bookings that have not been finaliz…" at bounding box center [341, 126] width 6 height 6
click at [167, 126] on icon "This is the amount of confirmed commission that will be paid to you on the next…" at bounding box center [170, 126] width 6 height 6
click at [668, 255] on div "Available $46.08 Deposit schedule Weekly — September 1, 2025 Upcoming $154.03 P…" at bounding box center [590, 224] width 937 height 231
click at [526, 195] on div "Available $46.08 Deposit schedule Weekly — September 1, 2025 Upcoming $154.03 P…" at bounding box center [590, 224] width 937 height 231
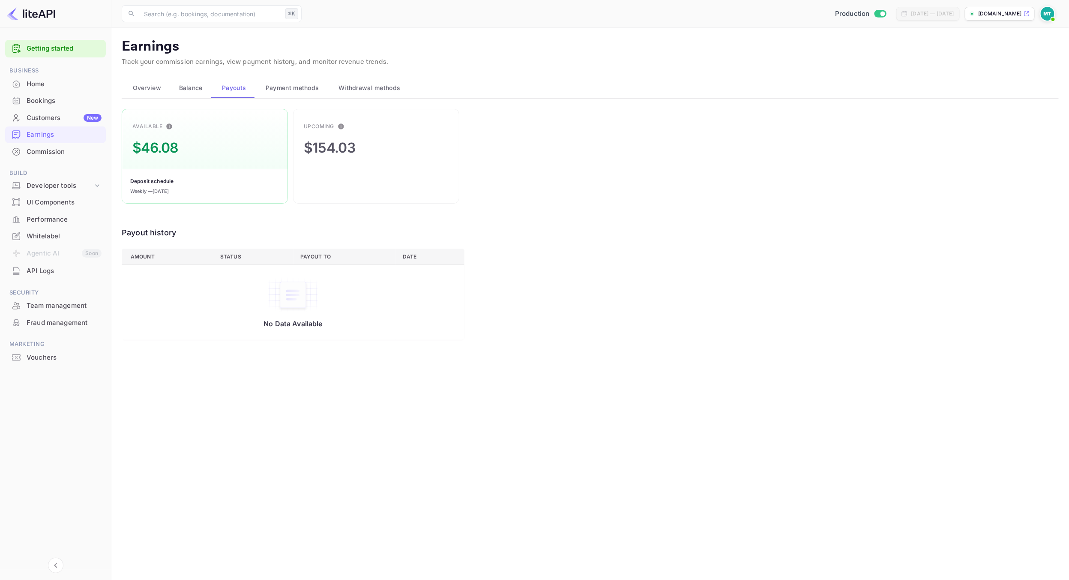
click at [563, 211] on div "Available $46.08 Deposit schedule Weekly — September 1, 2025 Upcoming $154.03 P…" at bounding box center [590, 224] width 937 height 231
click at [42, 88] on div "Home" at bounding box center [64, 84] width 75 height 10
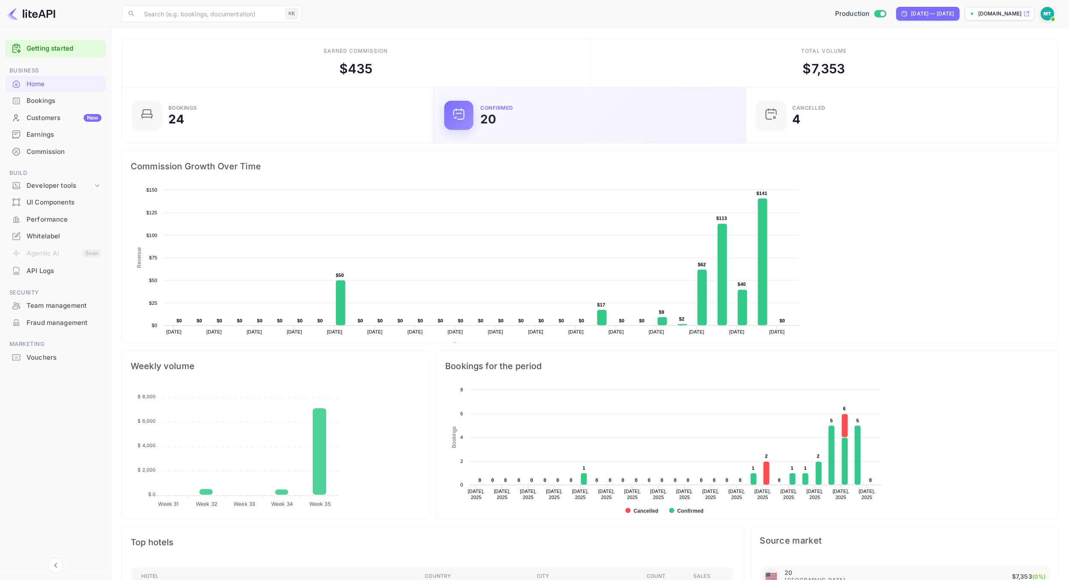
scroll to position [139, 306]
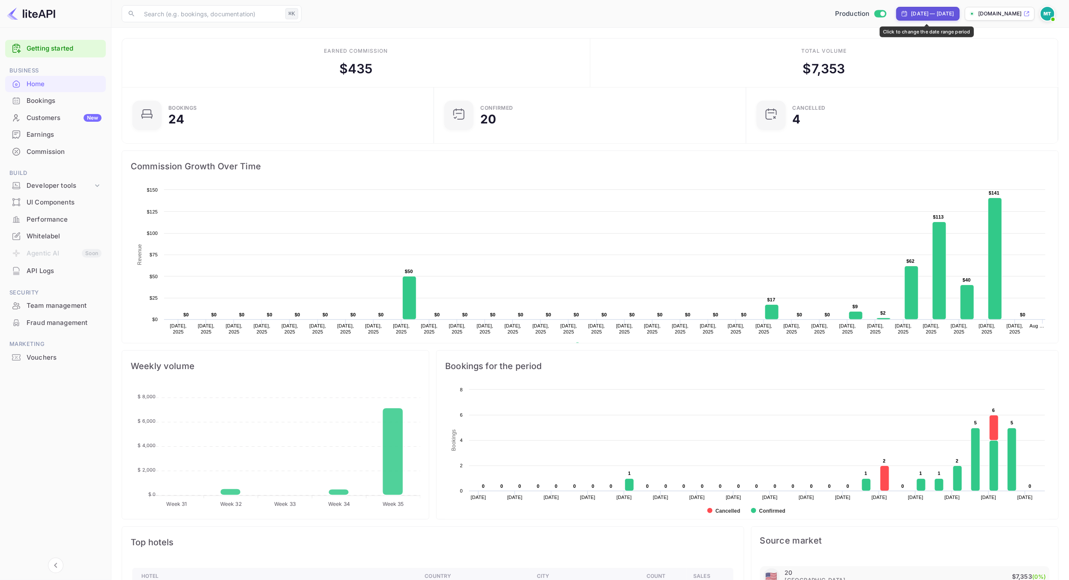
click at [931, 12] on div "Jul 30, 2025 — Aug 29, 2025" at bounding box center [932, 14] width 43 height 8
select select "6"
select select "2025"
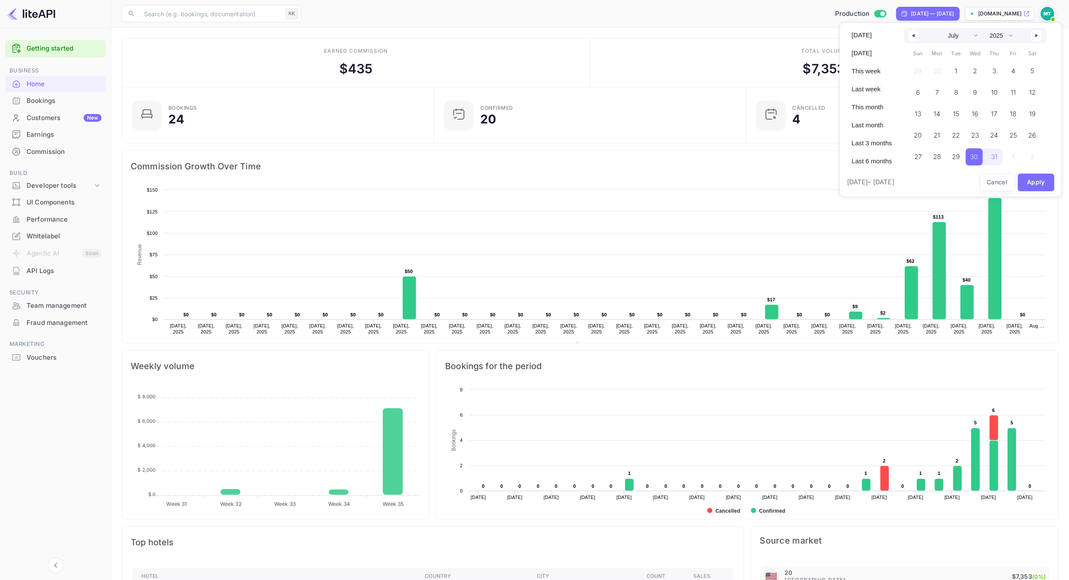
click at [1036, 34] on icon "button" at bounding box center [1037, 35] width 4 height 3
click at [1017, 68] on span "1" at bounding box center [1012, 71] width 17 height 17
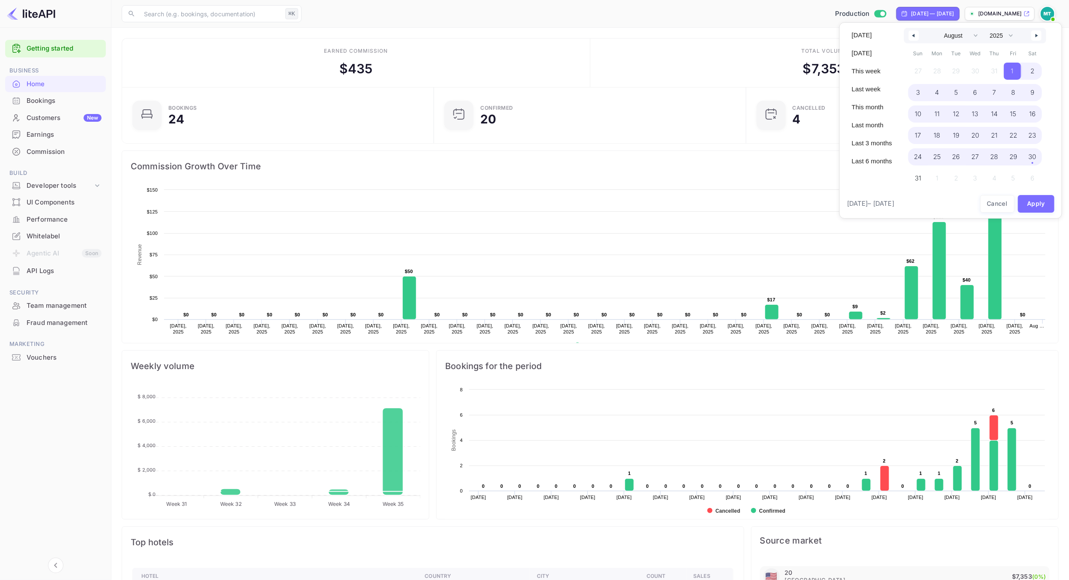
click at [1029, 155] on span "30" at bounding box center [1033, 156] width 8 height 15
click at [1032, 212] on div "Aug 1, 2025 – Aug 30, 2025 Cancel Apply" at bounding box center [951, 203] width 208 height 19
click at [1034, 208] on button "Apply" at bounding box center [1036, 204] width 37 height 18
select select "6"
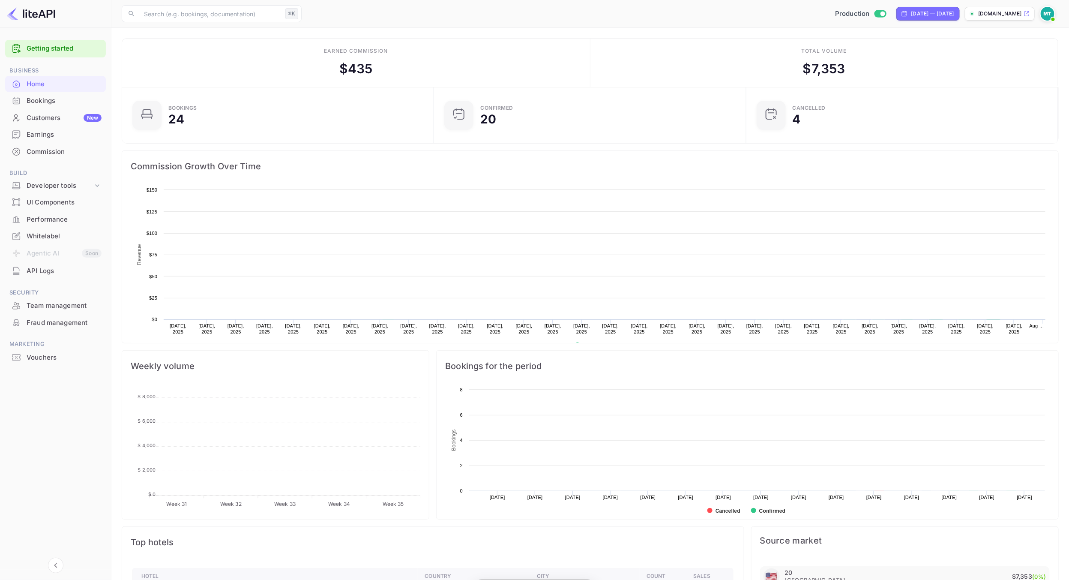
scroll to position [139, 306]
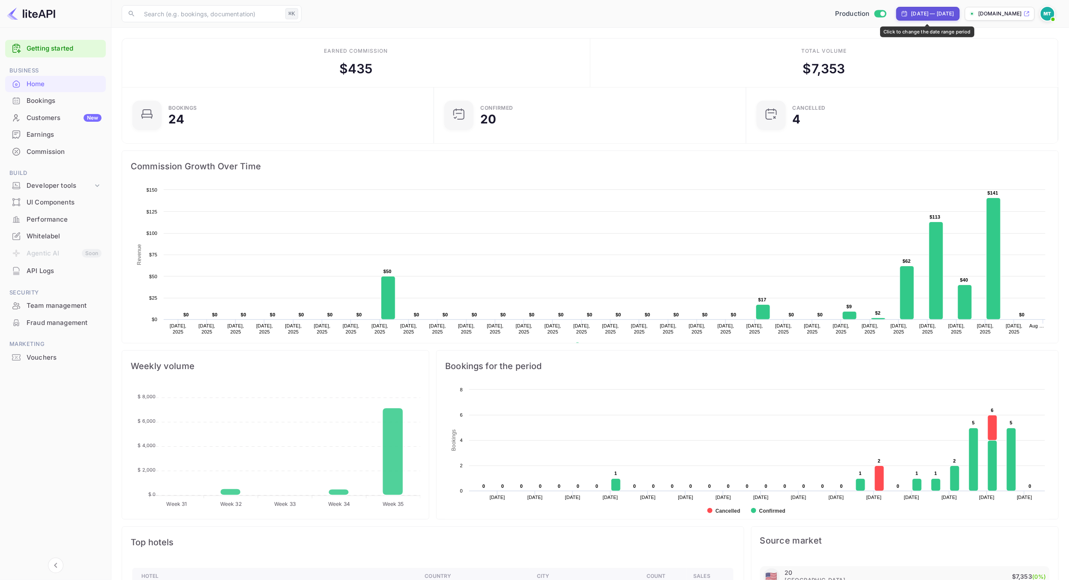
click at [949, 9] on div "Jul 31, 2025 — Aug 29, 2025" at bounding box center [927, 14] width 63 height 14
select select "6"
select select "2025"
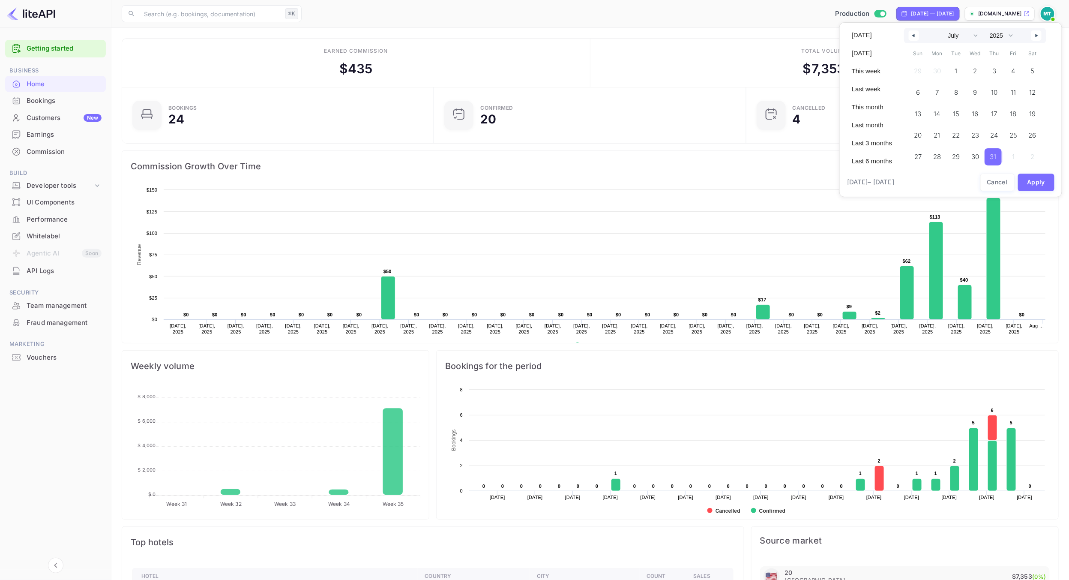
click at [918, 33] on button "button" at bounding box center [914, 35] width 10 height 10
drag, startPoint x: 917, startPoint y: 70, endPoint x: 1030, endPoint y: 42, distance: 116.6
click at [920, 69] on span "1" at bounding box center [916, 71] width 17 height 17
click at [1039, 34] on icon "button" at bounding box center [1037, 35] width 4 height 3
click at [1038, 36] on icon "button" at bounding box center [1037, 35] width 4 height 3
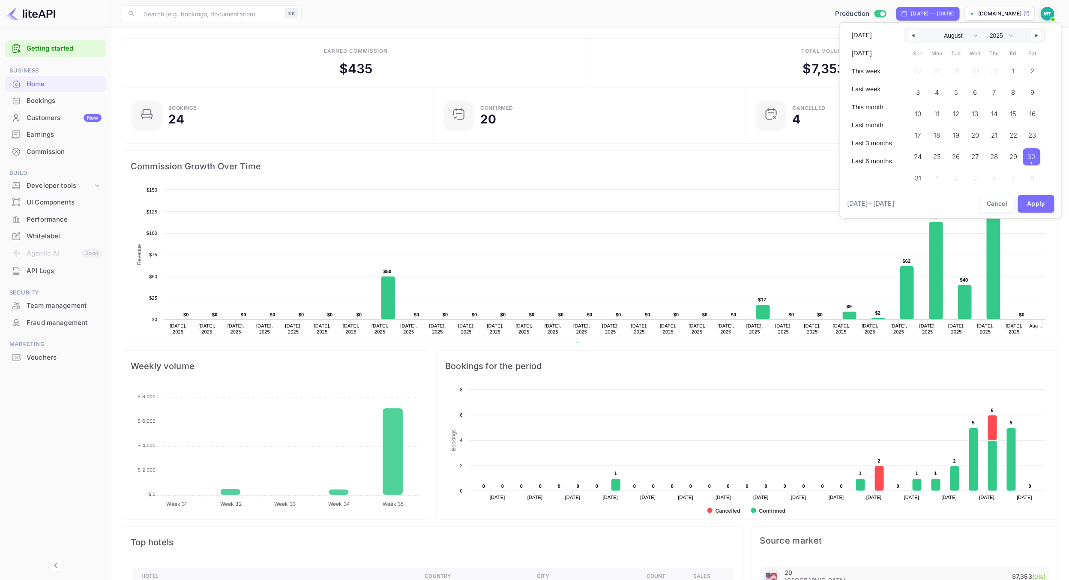
click at [1032, 158] on span "30" at bounding box center [1032, 156] width 8 height 15
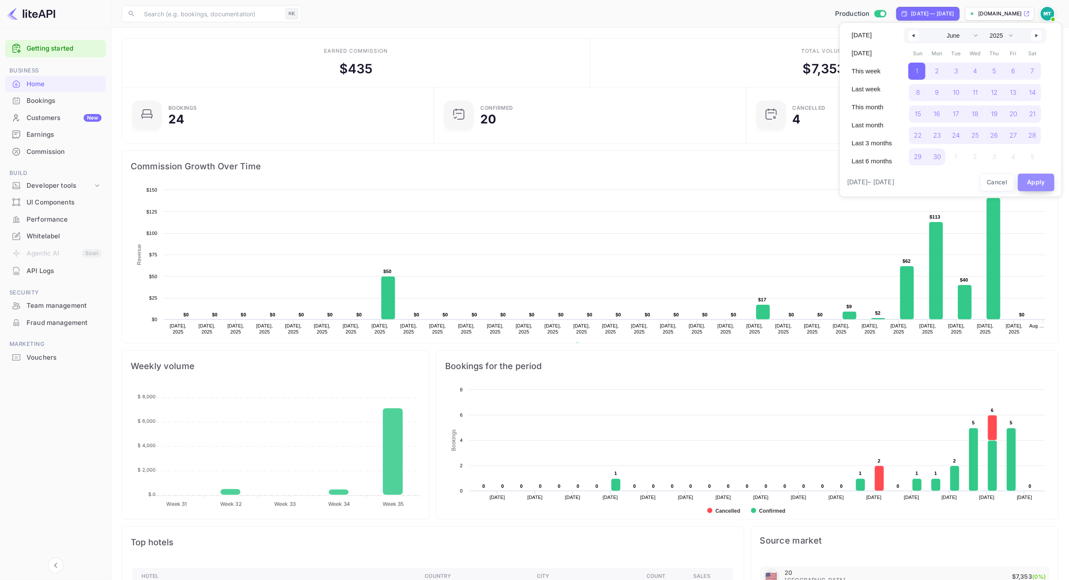
click at [1036, 180] on button "Apply" at bounding box center [1036, 183] width 37 height 18
select select "4"
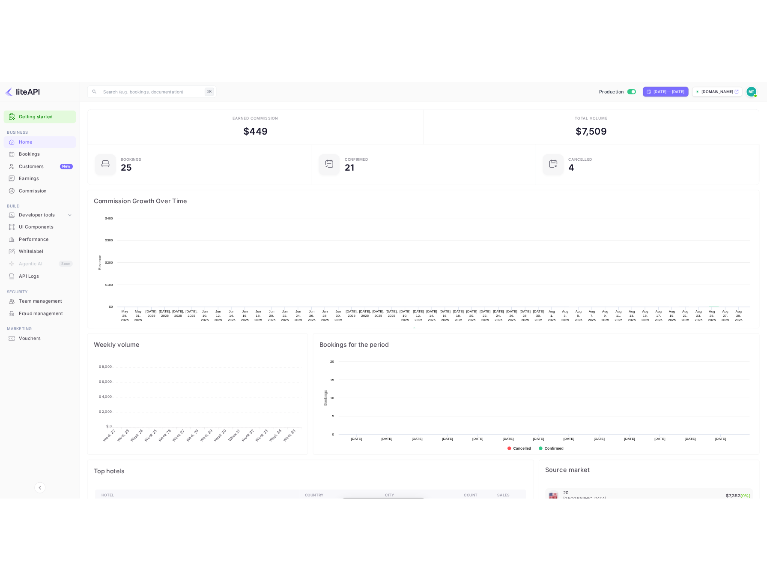
scroll to position [139, 306]
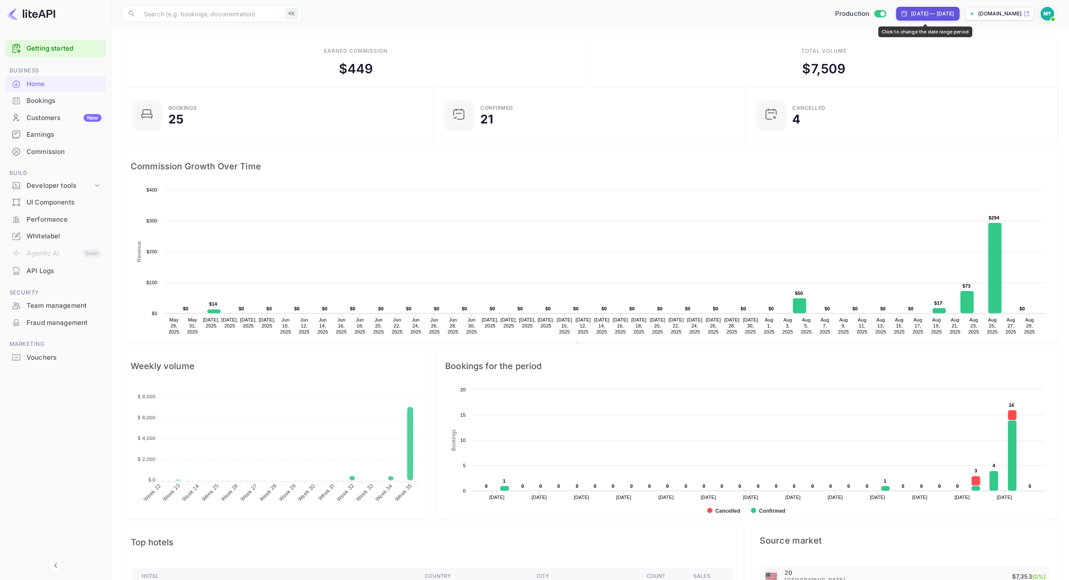
click at [934, 10] on div "[DATE] — [DATE]" at bounding box center [932, 14] width 43 height 8
select select "4"
select select "2025"
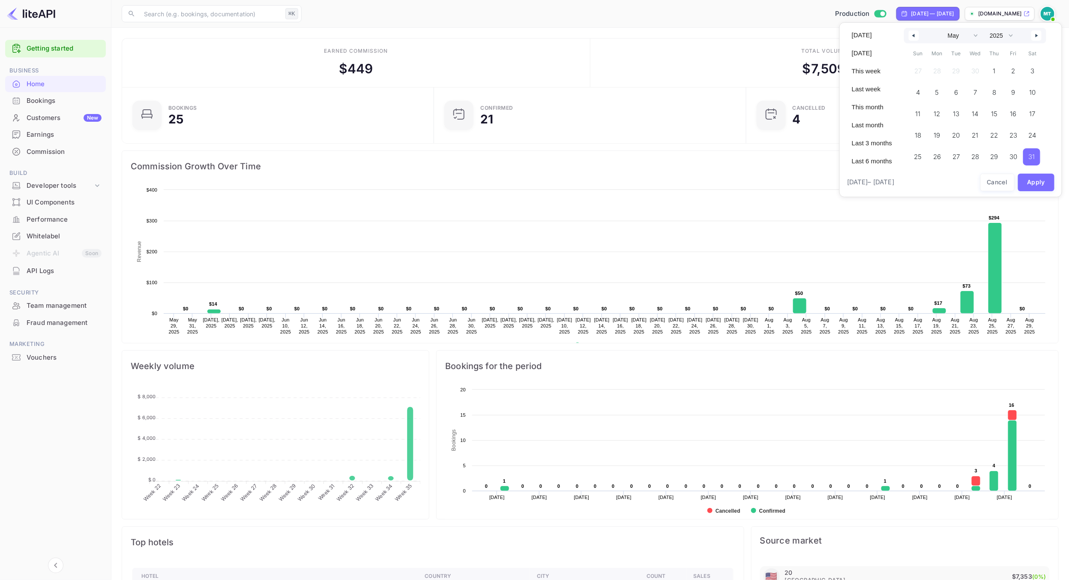
click at [1014, 414] on div at bounding box center [534, 290] width 1069 height 580
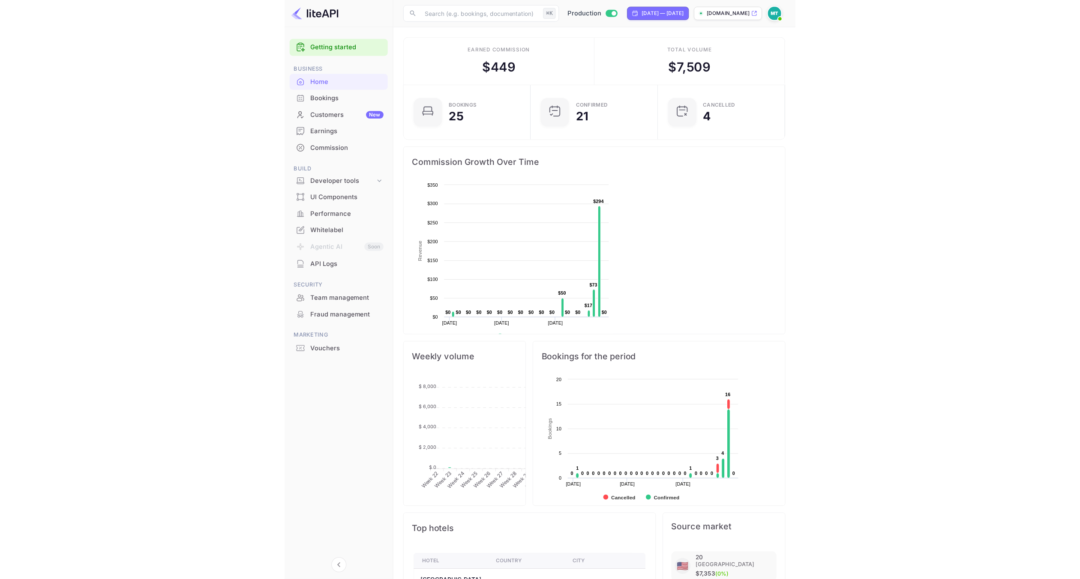
scroll to position [0, 0]
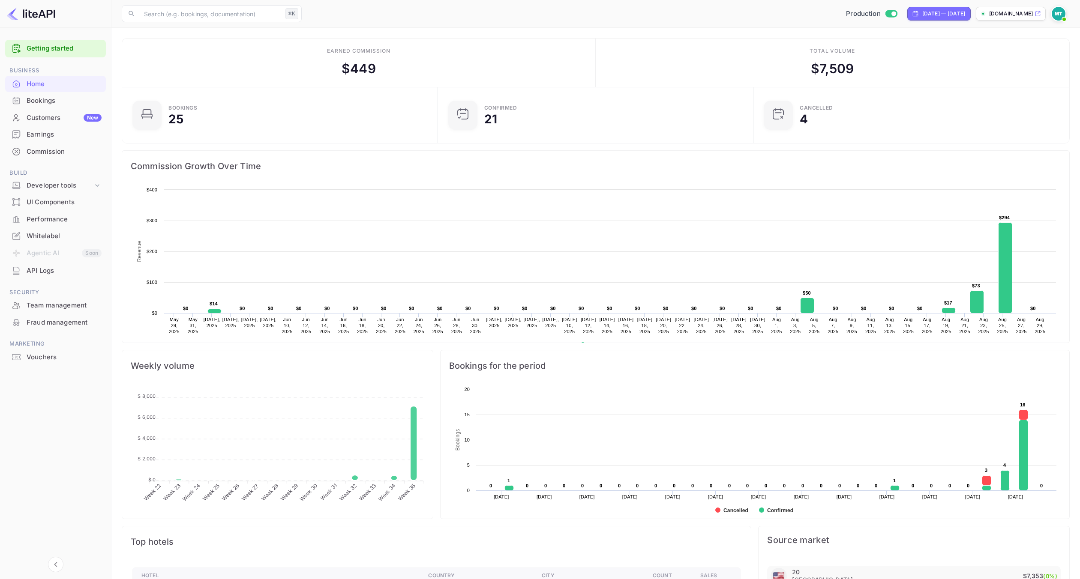
click at [578, 29] on main "Earned commission $ 449 Total volume $ 7,509 Bookings 25 Confirmed 21 CANCELLED…" at bounding box center [595, 439] width 968 height 822
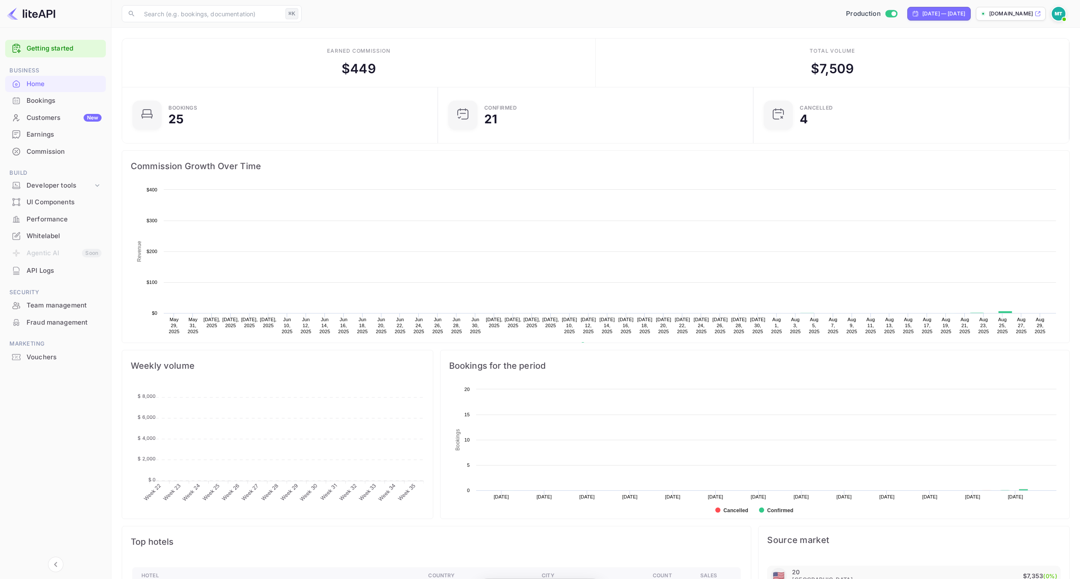
scroll to position [139, 310]
